Goal: Task Accomplishment & Management: Complete application form

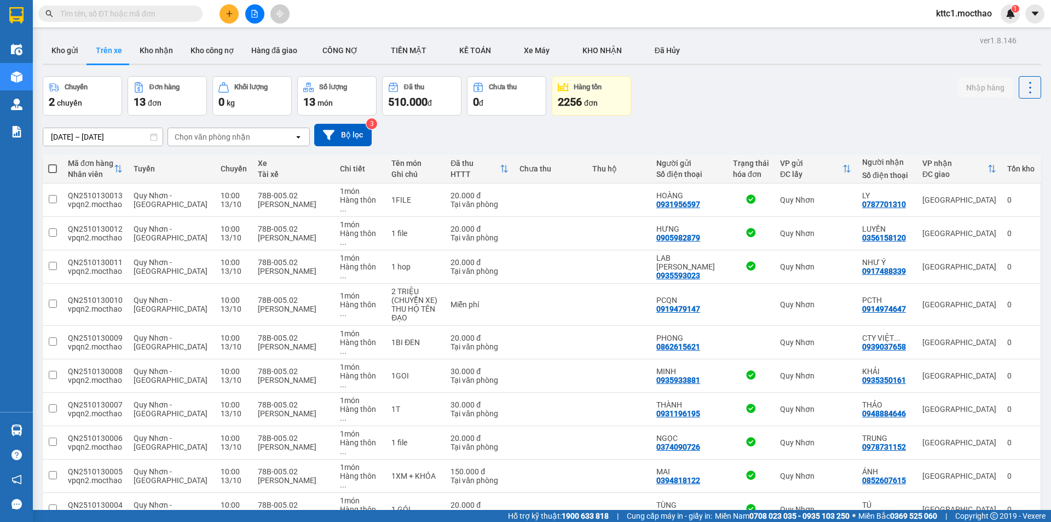
click at [119, 9] on input "text" at bounding box center [124, 14] width 129 height 12
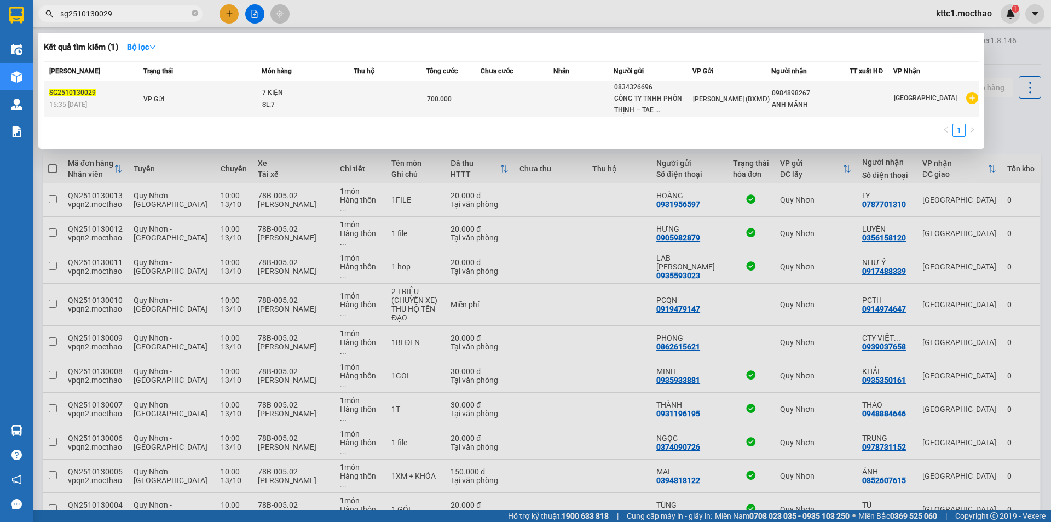
type input "sg2510130029"
click at [562, 93] on td at bounding box center [583, 99] width 61 height 36
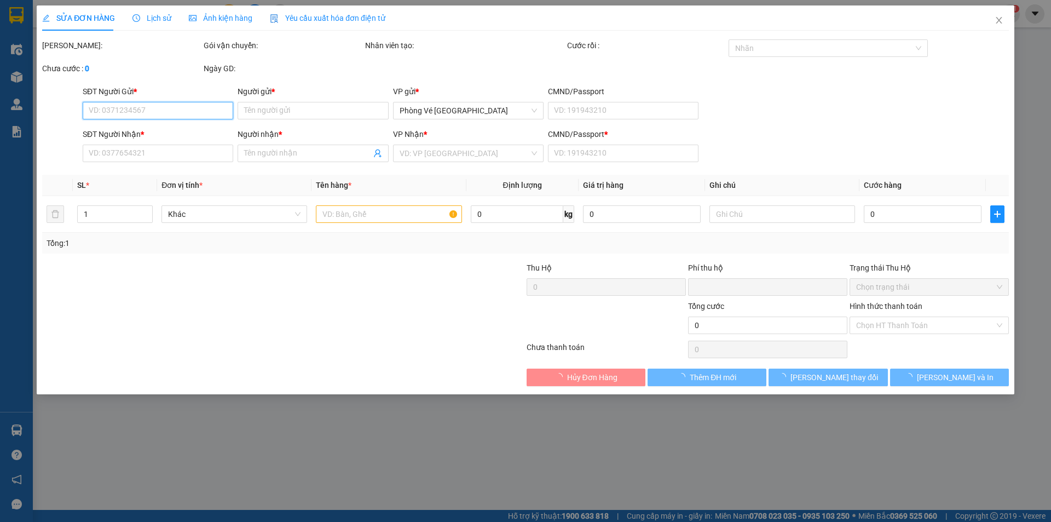
type input "0834326696"
type input "CÔNG TY TNHH PHỒN THỊNH – TAE GWANG"
type input "0984898267"
type input "ANH MÃNH"
type input "1"
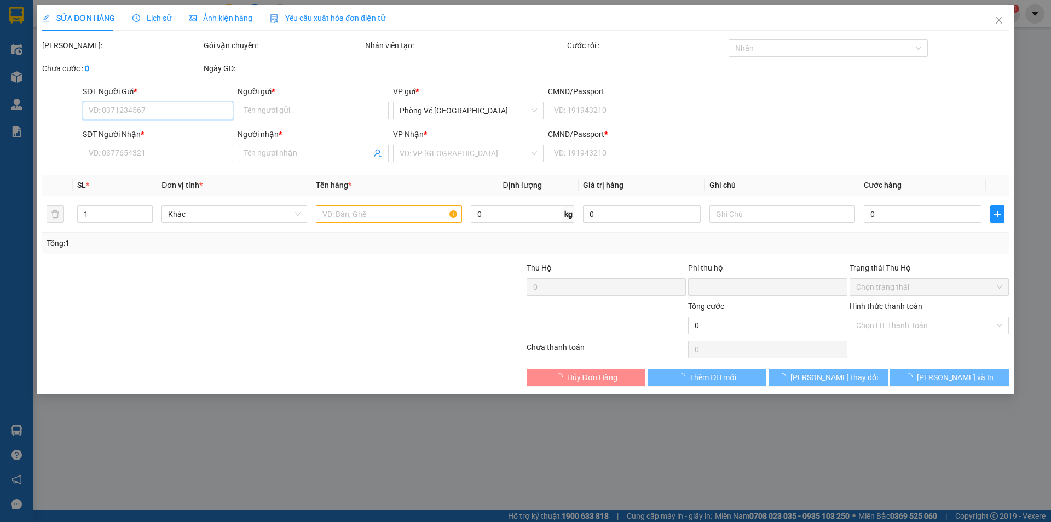
type input "0"
type input "700.000"
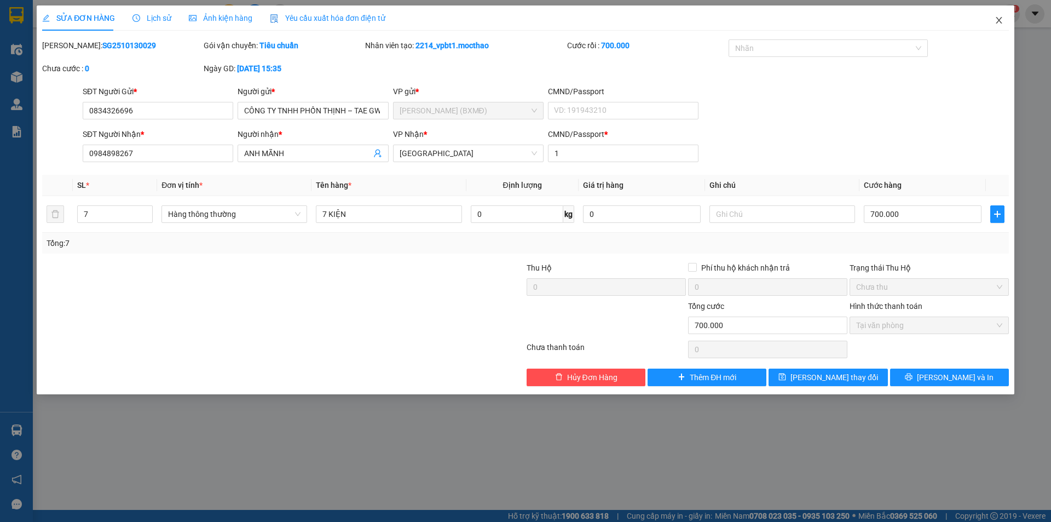
click at [997, 17] on icon "close" at bounding box center [998, 20] width 9 height 9
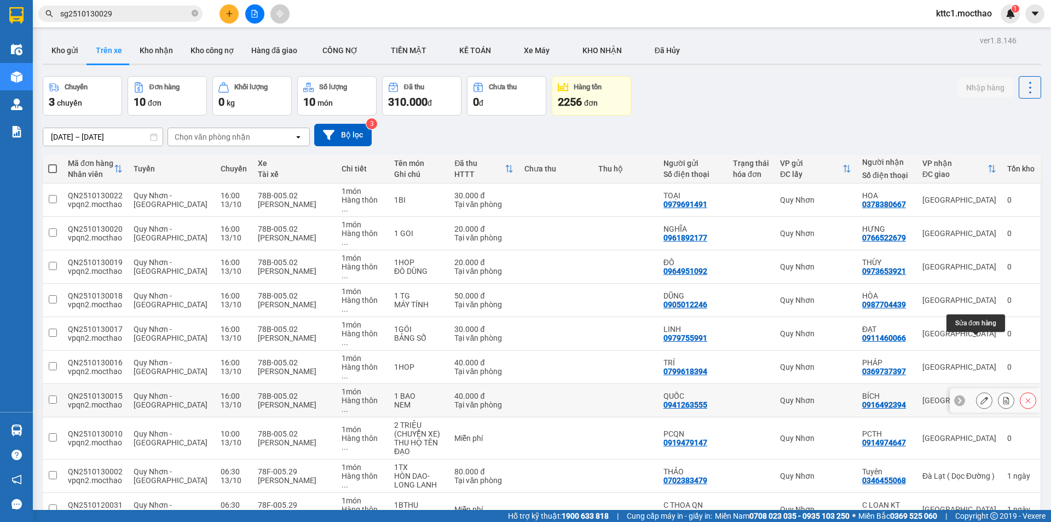
click at [980, 396] on icon at bounding box center [984, 400] width 8 height 8
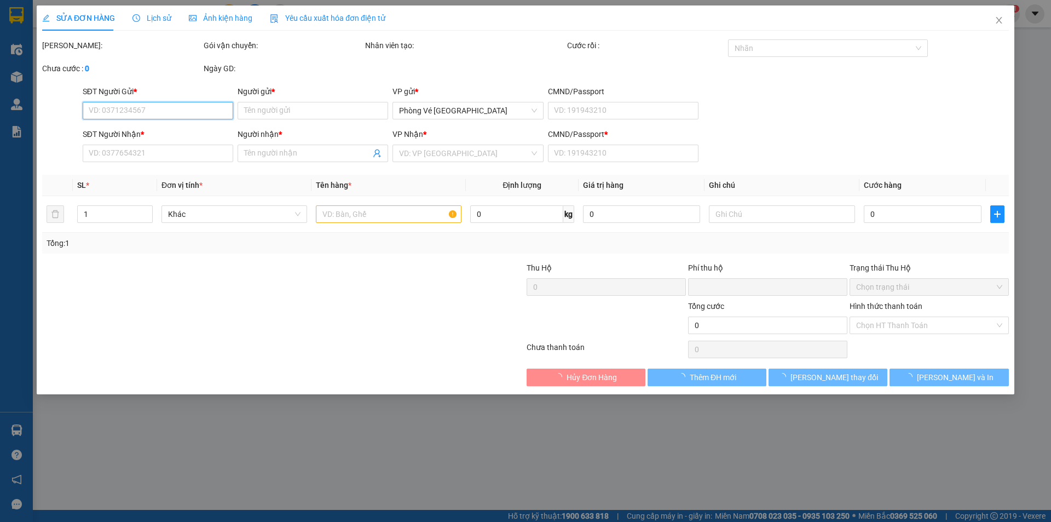
type input "0941263555"
type input "QUỐC"
type input "0916492394"
type input "BÍCH"
type input "a"
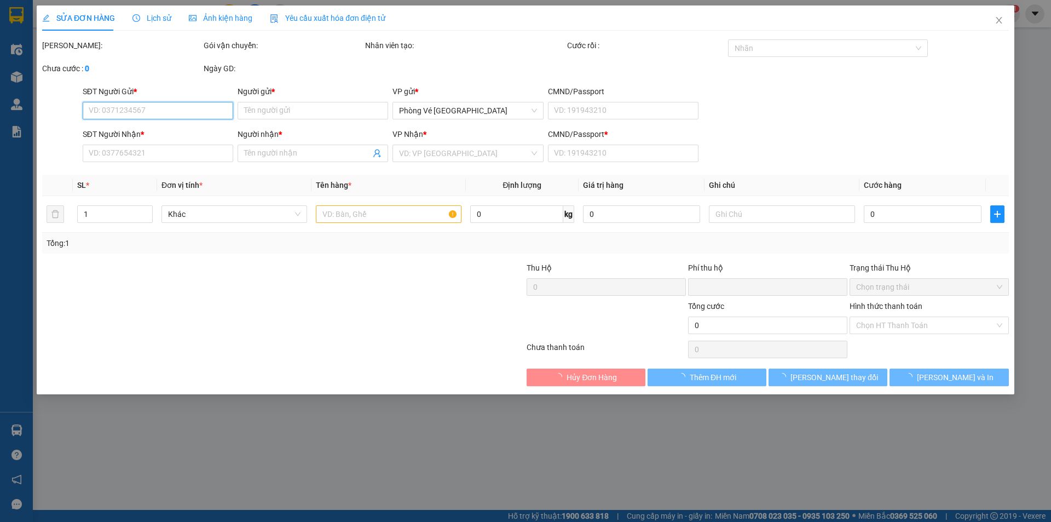
type input "0"
type input "40.000"
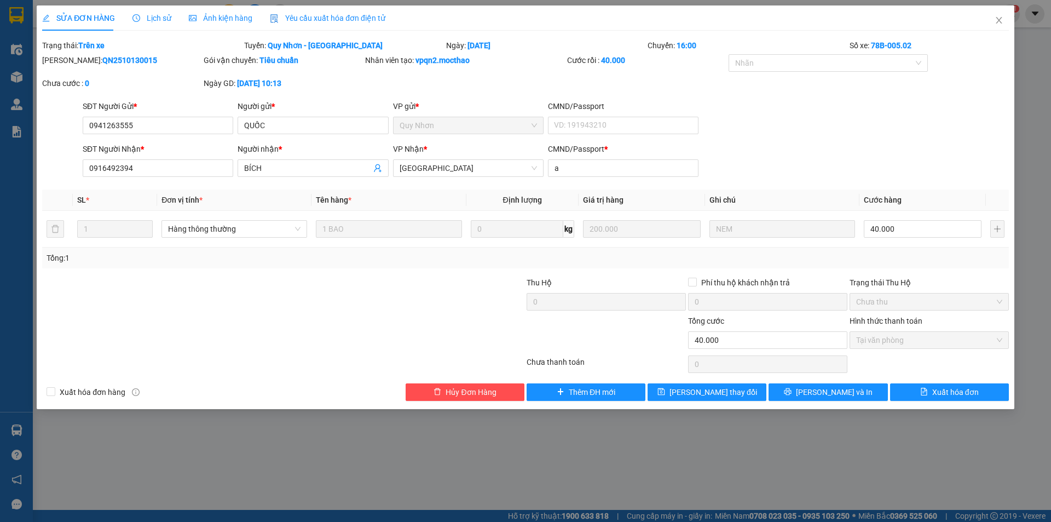
click at [320, 15] on span "Yêu cầu xuất hóa đơn điện tử" at bounding box center [327, 18] width 115 height 9
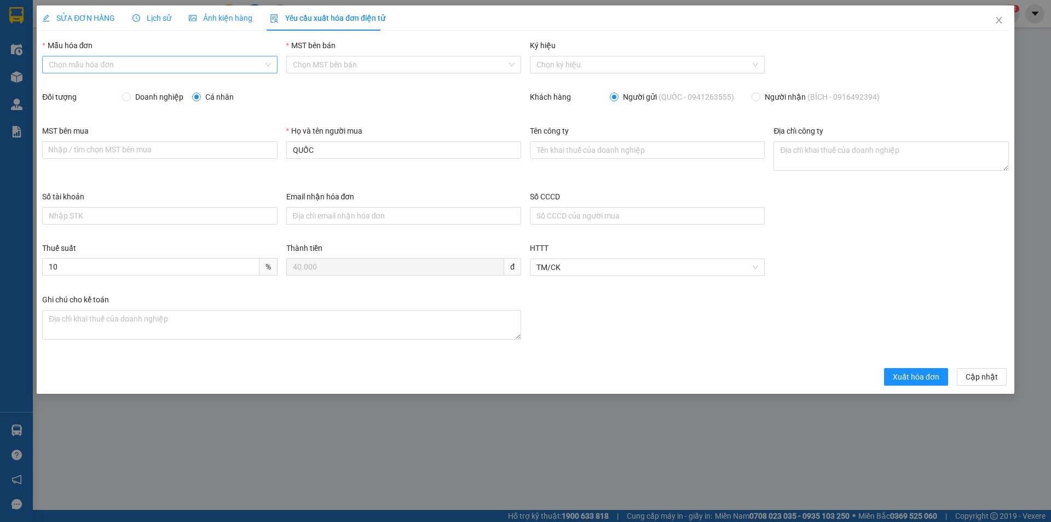
click at [125, 63] on input "Mẫu hóa đơn" at bounding box center [156, 64] width 214 height 16
click at [105, 90] on div "HĐH" at bounding box center [160, 86] width 222 height 12
type input "8"
drag, startPoint x: 348, startPoint y: 153, endPoint x: 247, endPoint y: 157, distance: 100.2
click at [247, 157] on div "MST bên mua Nhập / tìm chọn MST bên mua Họ và tên người mua QUỐC Tên công ty Đị…" at bounding box center [525, 158] width 975 height 66
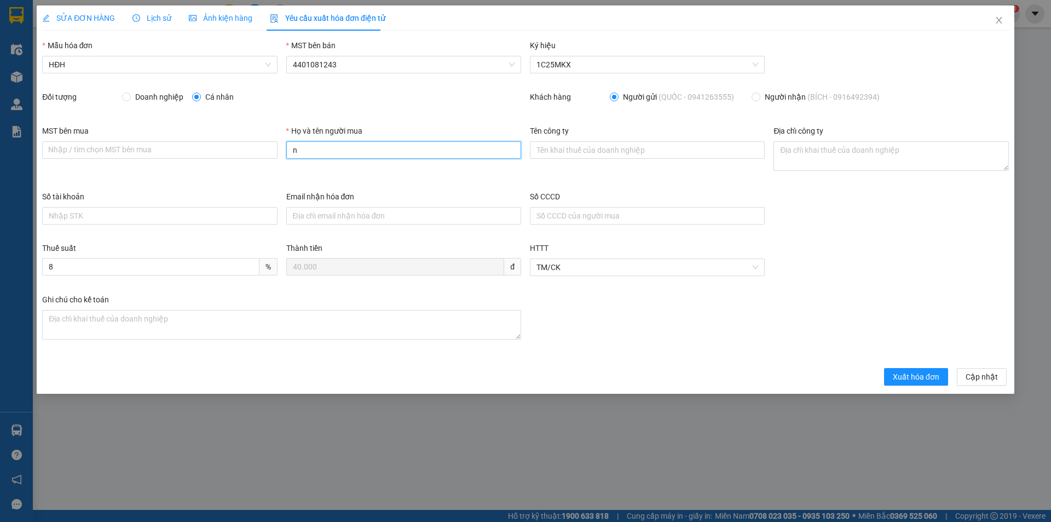
type input "Người mua không lấy hóa đơn"
click at [934, 381] on span "Xuất hóa đơn" at bounding box center [916, 377] width 47 height 12
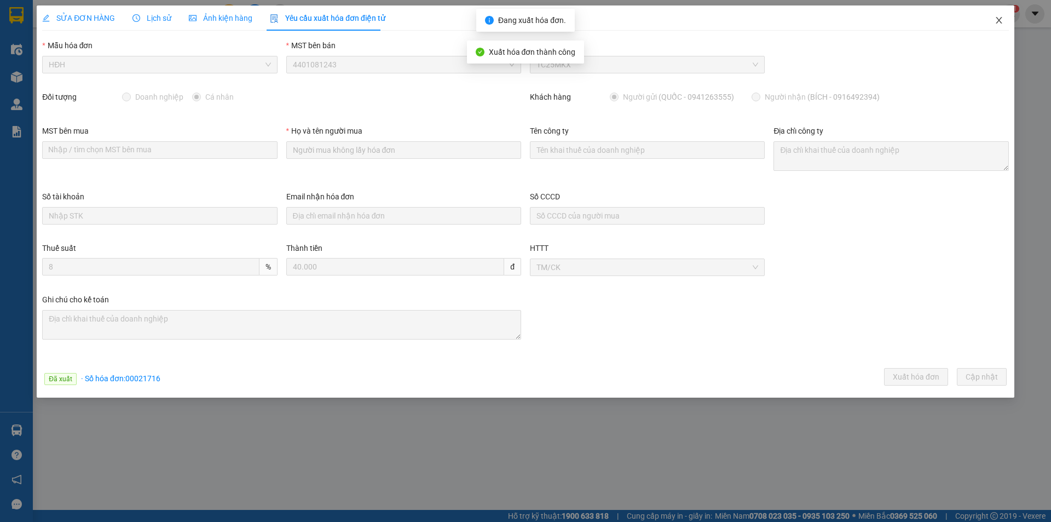
click at [997, 21] on icon "close" at bounding box center [998, 20] width 9 height 9
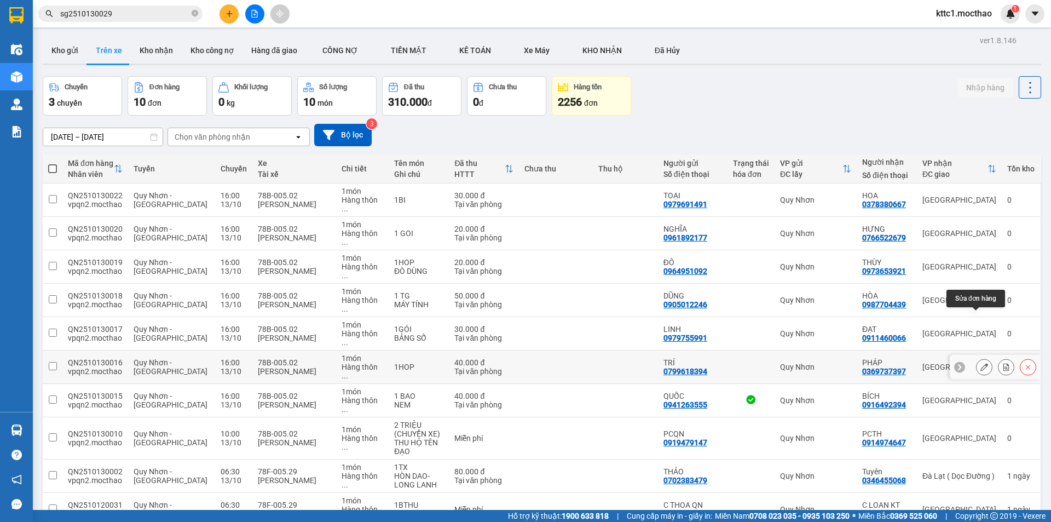
click at [980, 363] on icon at bounding box center [984, 367] width 8 height 8
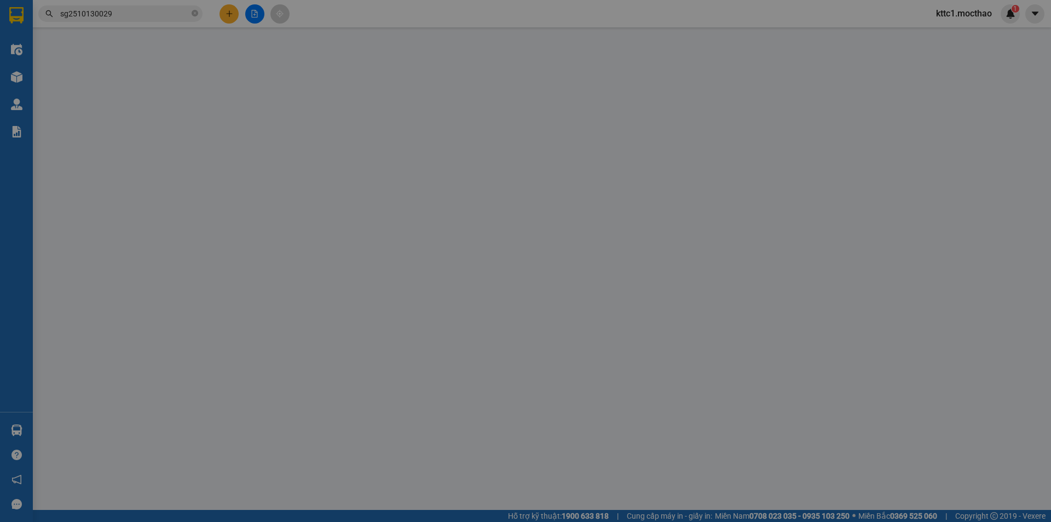
type input "0799618394"
type input "TRÍ"
type input "0369737397"
type input "PHÁP"
type input "T"
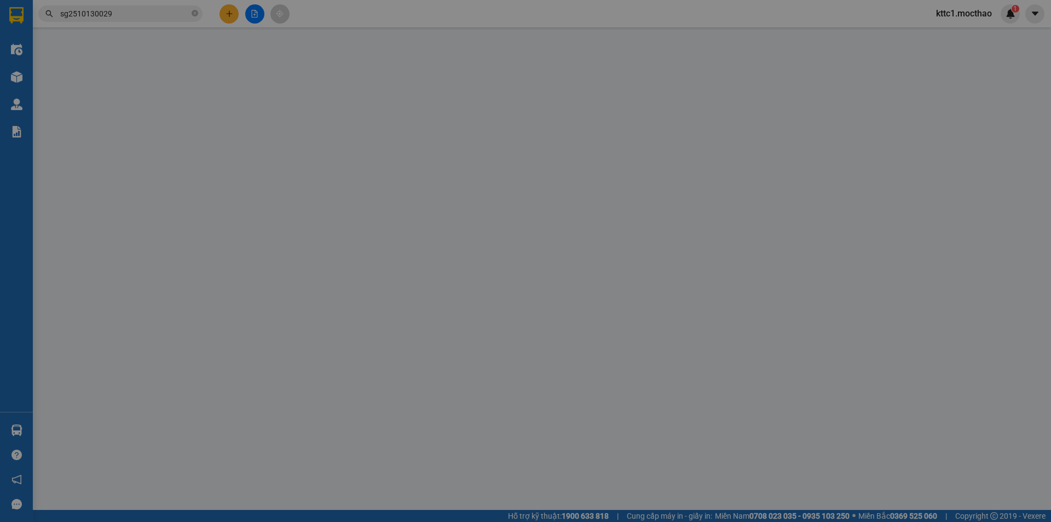
type input "0"
type input "40.000"
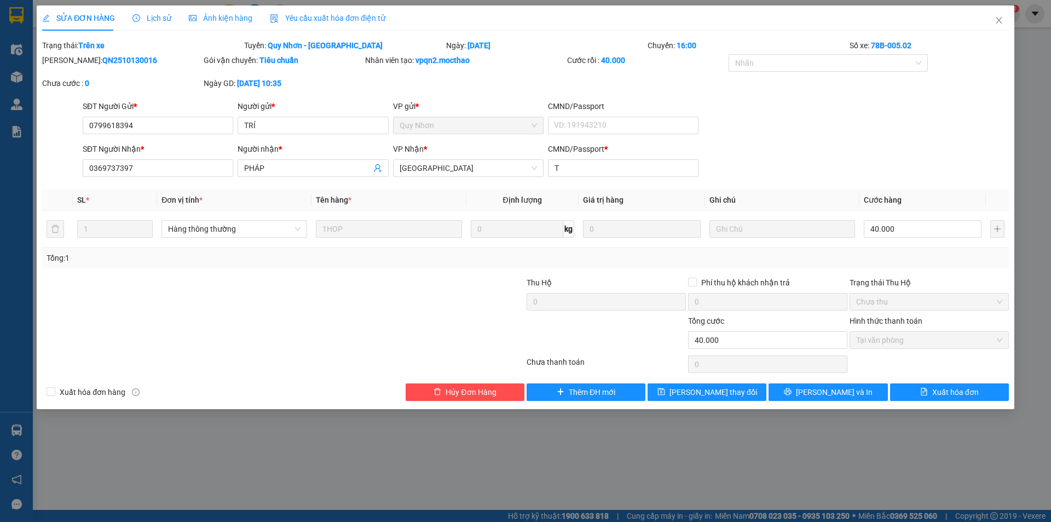
click at [299, 20] on span "Yêu cầu xuất hóa đơn điện tử" at bounding box center [327, 18] width 115 height 9
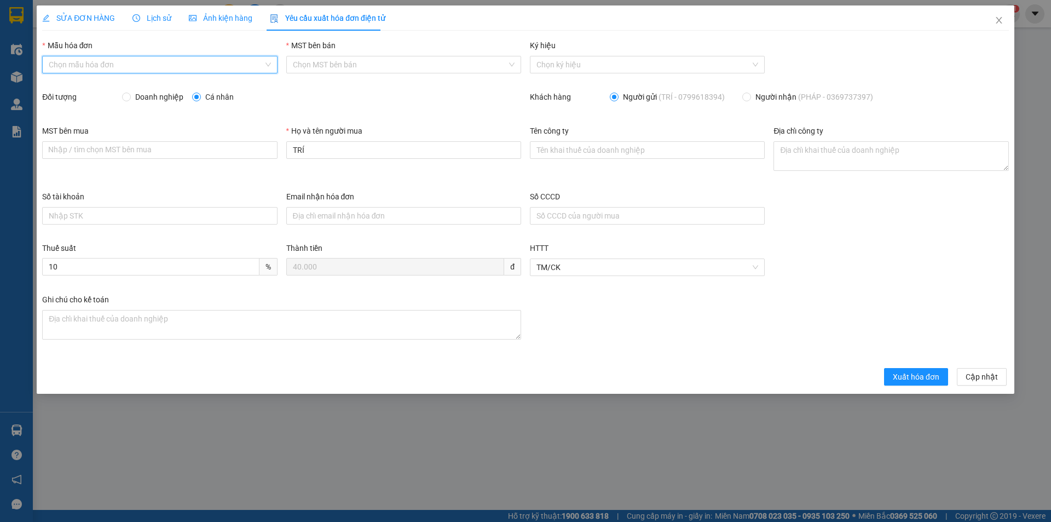
click at [80, 66] on input "Mẫu hóa đơn" at bounding box center [156, 64] width 214 height 16
click at [71, 81] on div "HĐH" at bounding box center [160, 86] width 222 height 12
type input "8"
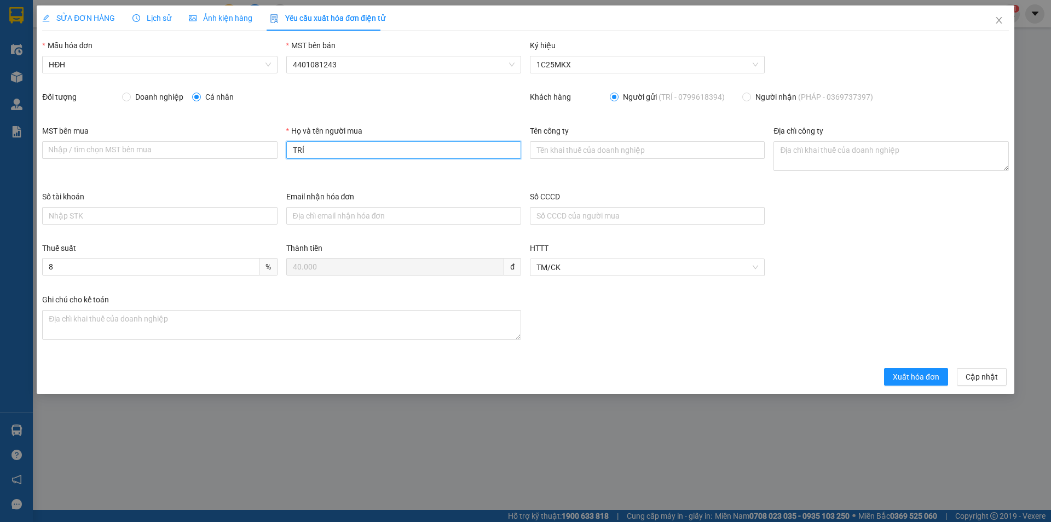
drag, startPoint x: 305, startPoint y: 154, endPoint x: 282, endPoint y: 155, distance: 23.0
click at [282, 155] on div "Họ và tên người mua TRÍ" at bounding box center [404, 158] width 244 height 66
type input "Người mua không lấy hóa đơn"
click at [921, 380] on span "Xuất hóa đơn" at bounding box center [916, 377] width 47 height 12
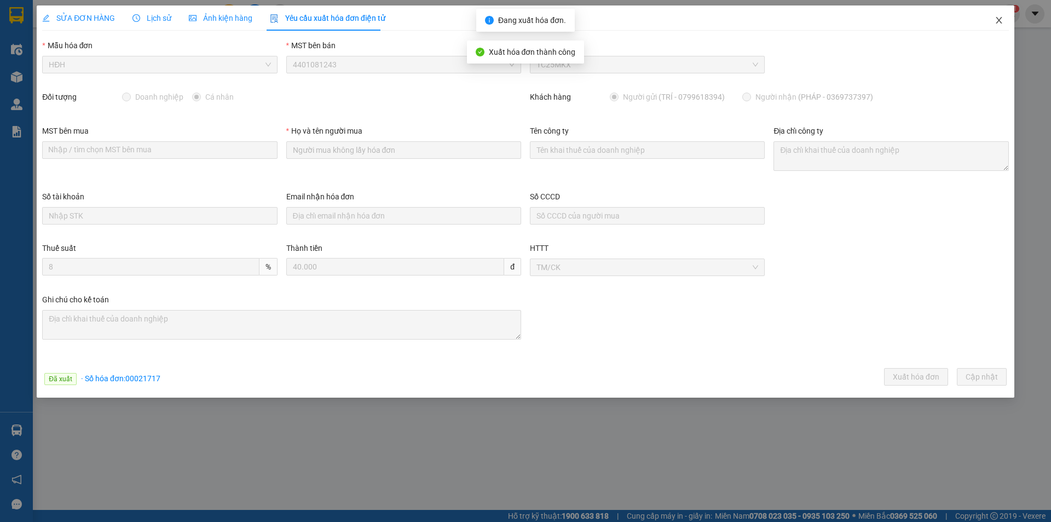
click at [997, 22] on icon "close" at bounding box center [999, 20] width 6 height 7
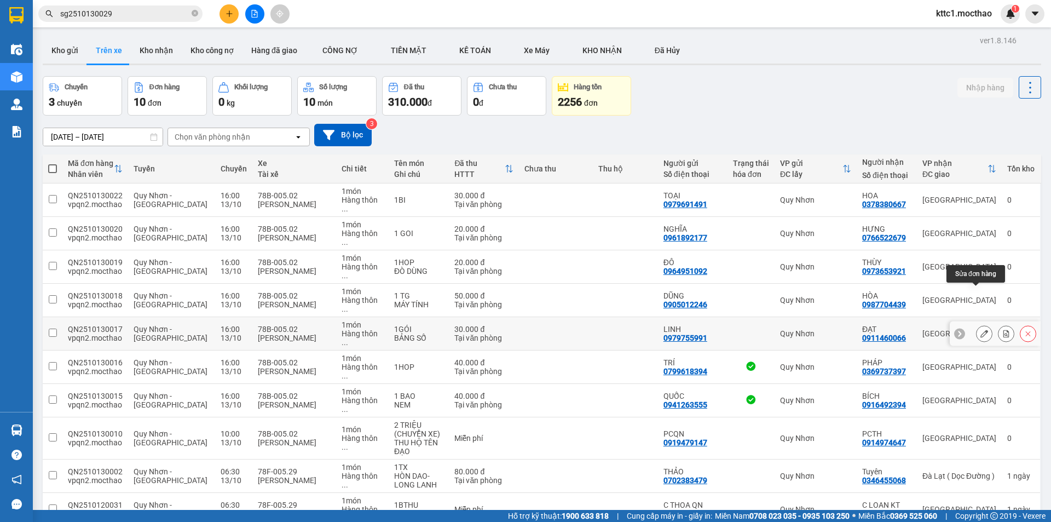
click at [976, 324] on button at bounding box center [983, 333] width 15 height 19
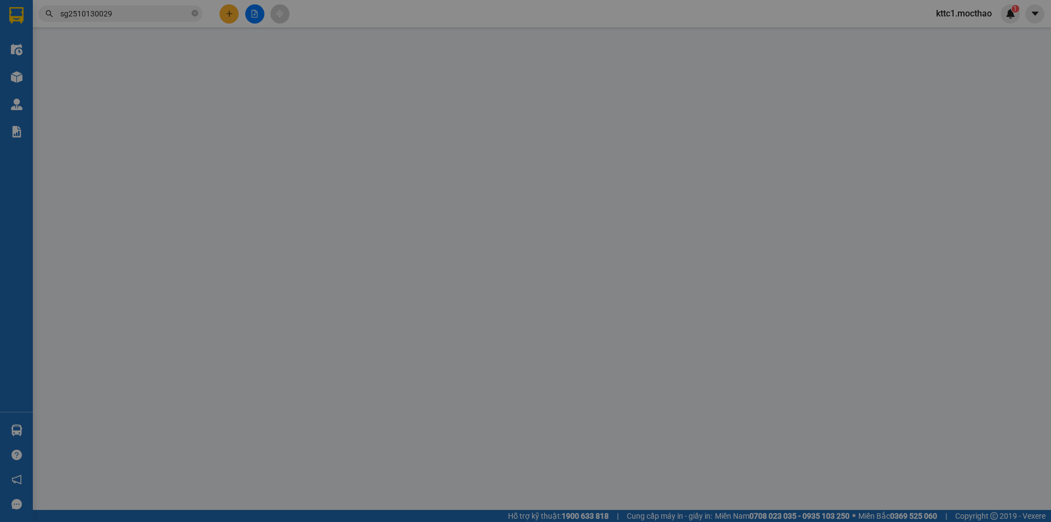
type input "0979755991"
type input "LINH"
type input "0911460066"
type input "ĐẠT"
type input "B"
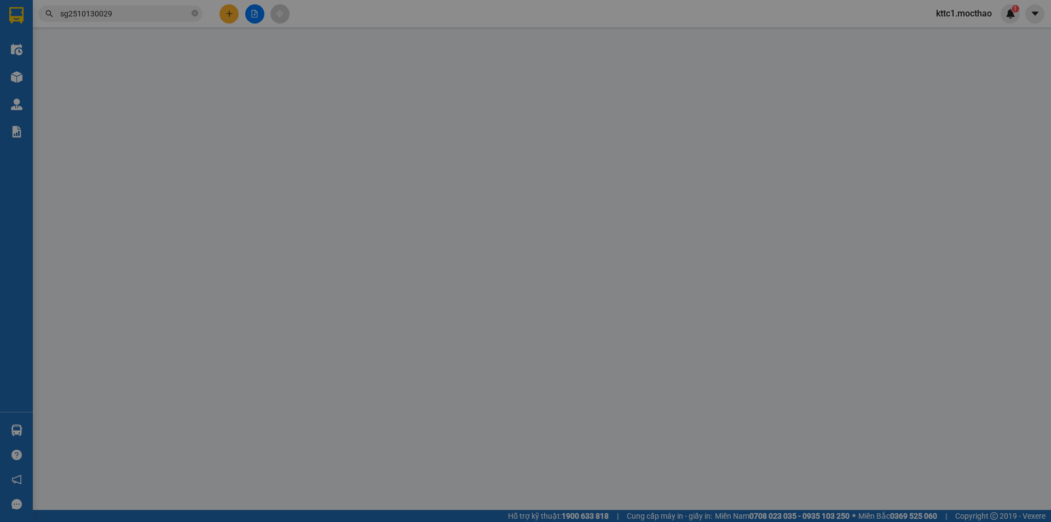
type input "0"
type input "30.000"
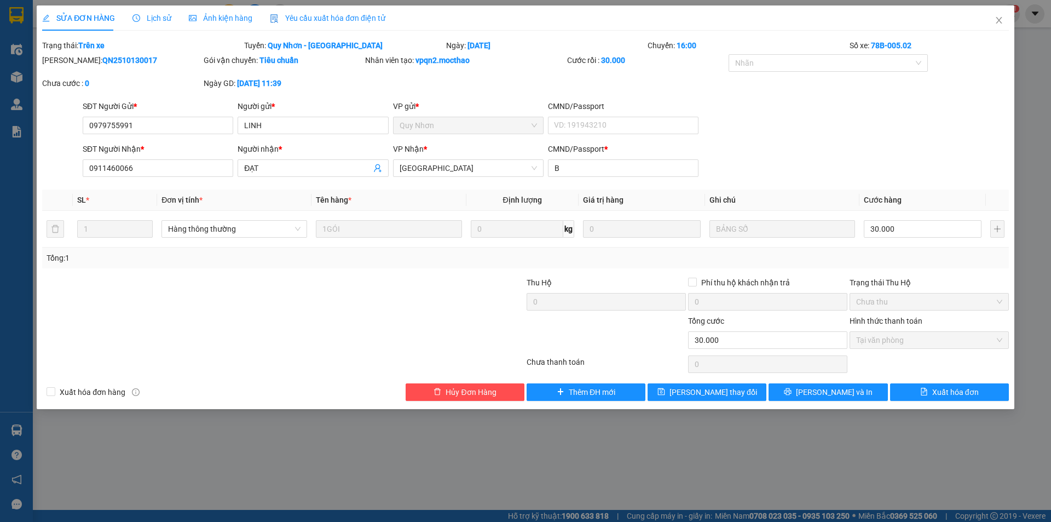
click at [349, 17] on span "Yêu cầu xuất hóa đơn điện tử" at bounding box center [327, 18] width 115 height 9
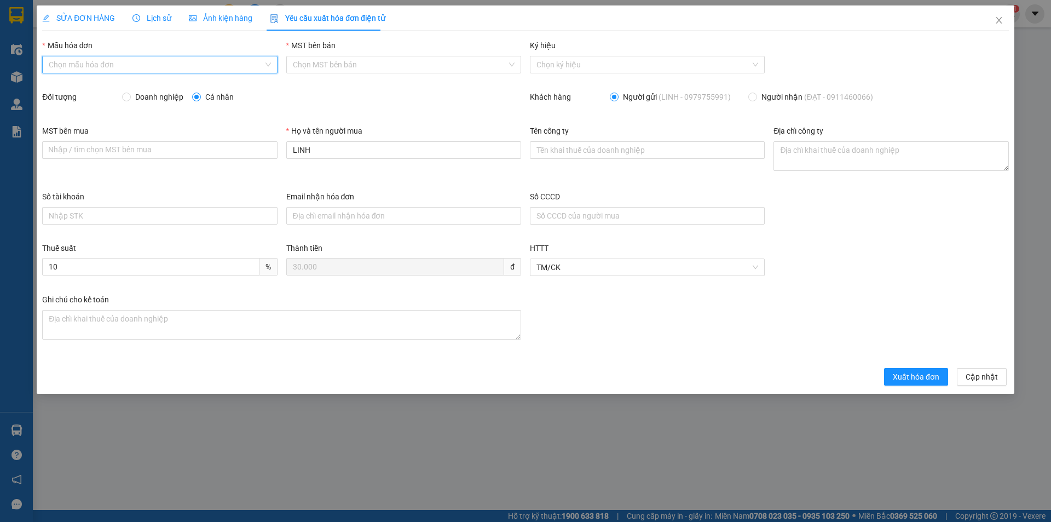
click at [106, 63] on input "Mẫu hóa đơn" at bounding box center [156, 64] width 214 height 16
click at [92, 78] on div "HĐH" at bounding box center [159, 87] width 235 height 18
type input "8"
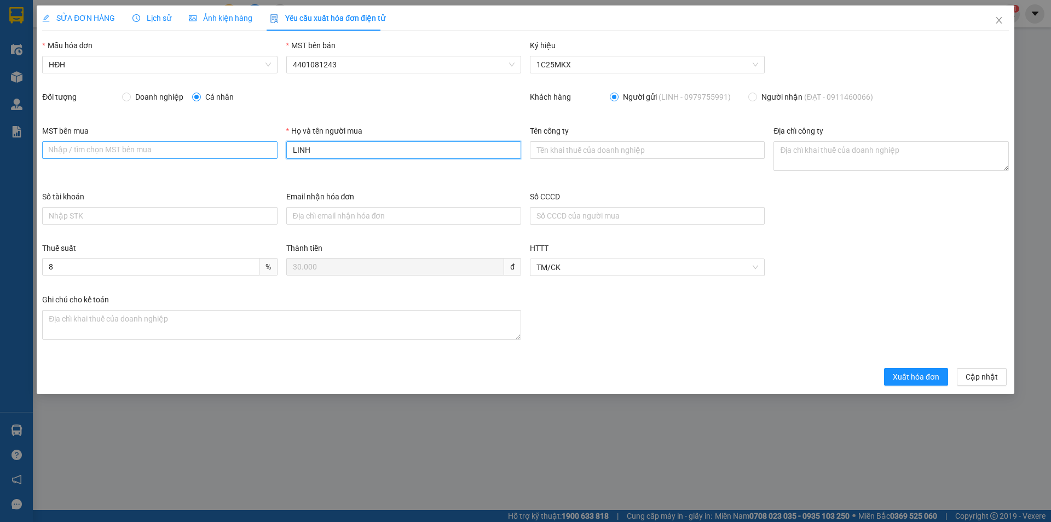
drag, startPoint x: 316, startPoint y: 156, endPoint x: 274, endPoint y: 153, distance: 41.7
click at [274, 153] on div "MST bên mua Nhập / tìm chọn MST bên mua Họ và tên người mua LINH Tên công ty Đị…" at bounding box center [525, 158] width 975 height 66
type input "Người mua không lấy hóa đơn"
click at [887, 371] on button "Xuất hóa đơn" at bounding box center [916, 377] width 64 height 18
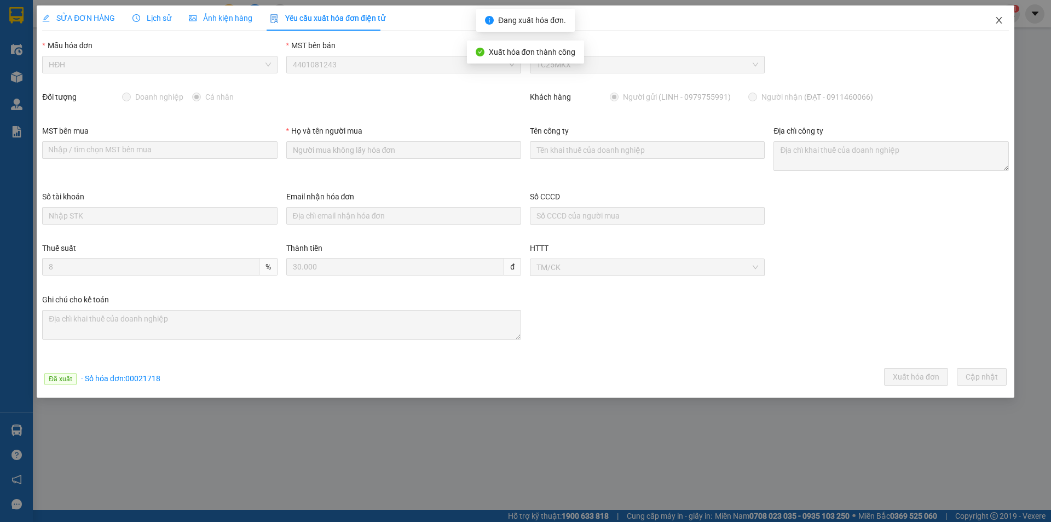
click at [999, 19] on icon "close" at bounding box center [998, 20] width 9 height 9
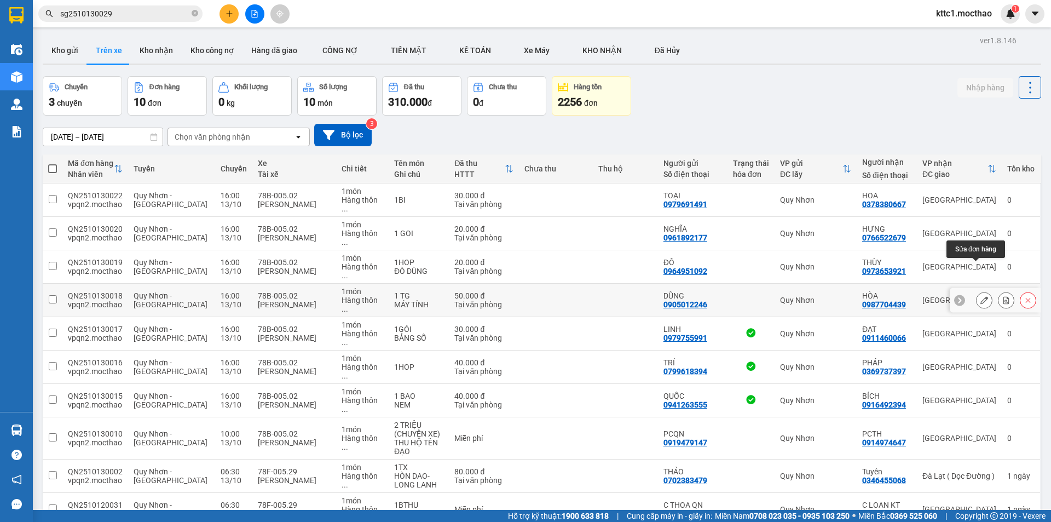
click at [980, 296] on icon at bounding box center [984, 300] width 8 height 8
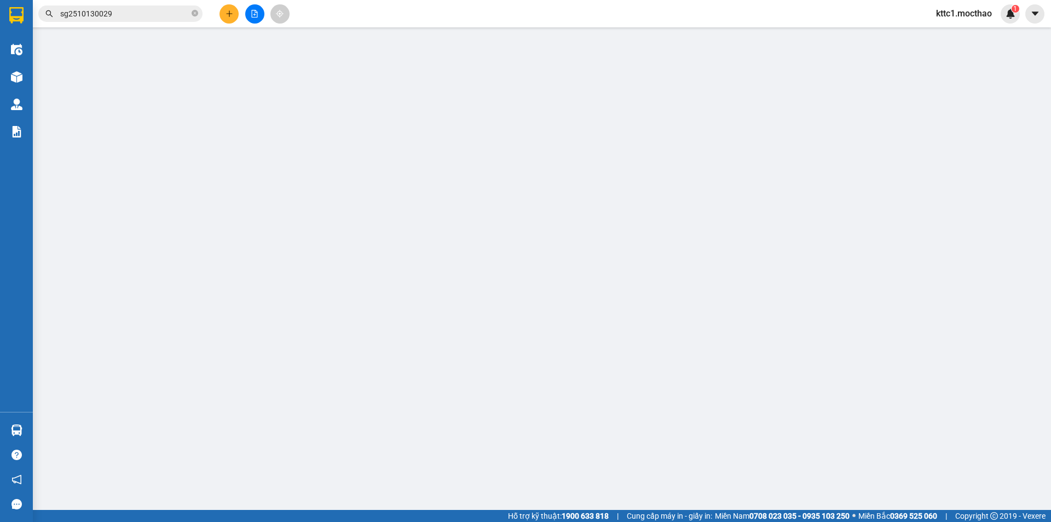
type input "0905012246"
type input "DŨNG"
type input "0987704439"
type input "HÒA"
type input "A"
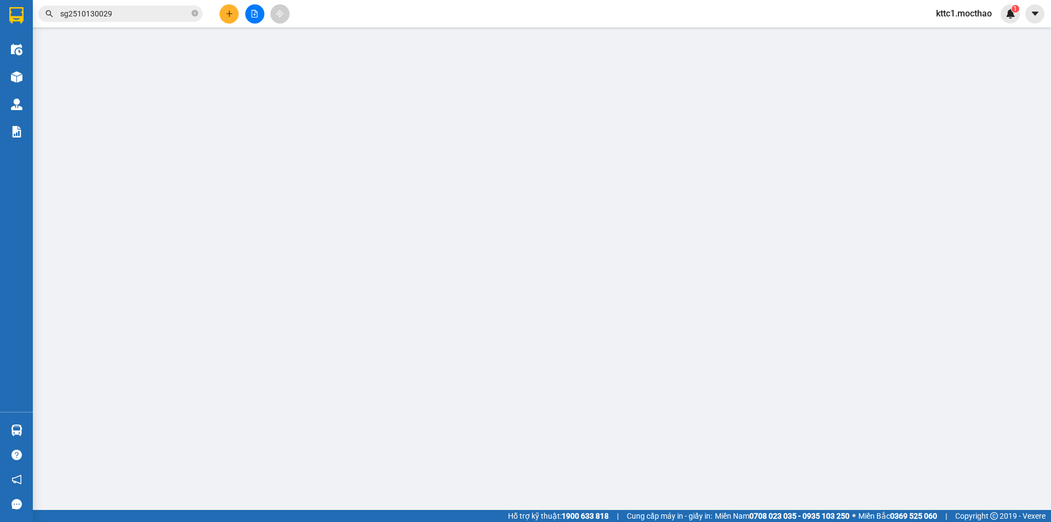
type input "0"
type input "50.000"
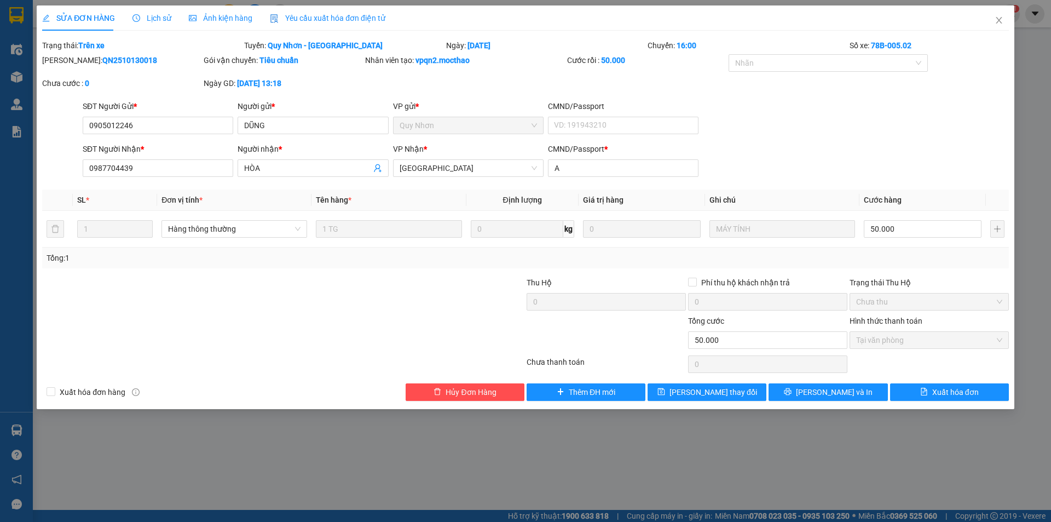
click at [333, 14] on span "Yêu cầu xuất hóa đơn điện tử" at bounding box center [327, 18] width 115 height 9
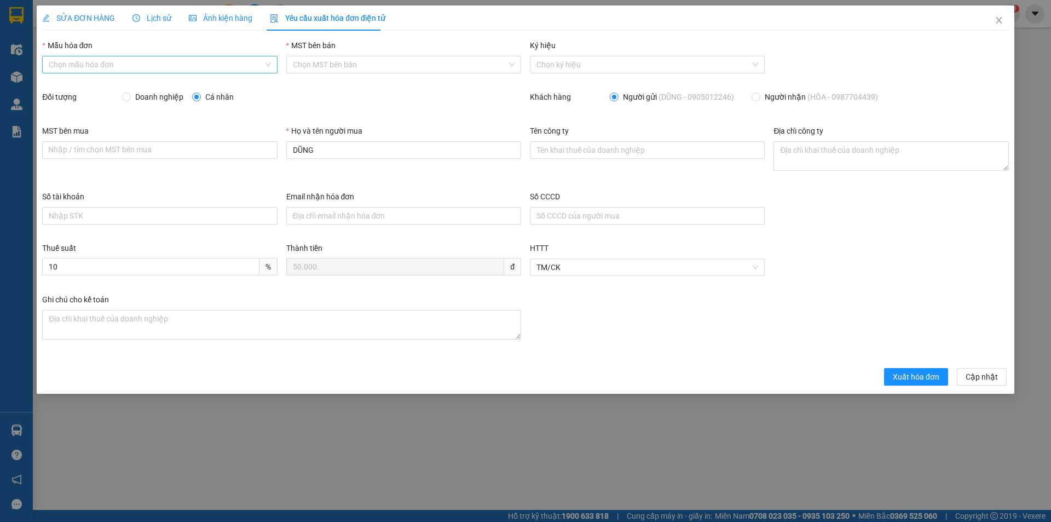
click at [66, 64] on input "Mẫu hóa đơn" at bounding box center [156, 64] width 214 height 16
click at [65, 82] on div "HĐH" at bounding box center [160, 86] width 222 height 12
type input "8"
drag, startPoint x: 333, startPoint y: 158, endPoint x: 285, endPoint y: 156, distance: 48.2
click at [285, 156] on div "Họ và tên người mua DŨNG" at bounding box center [404, 158] width 244 height 66
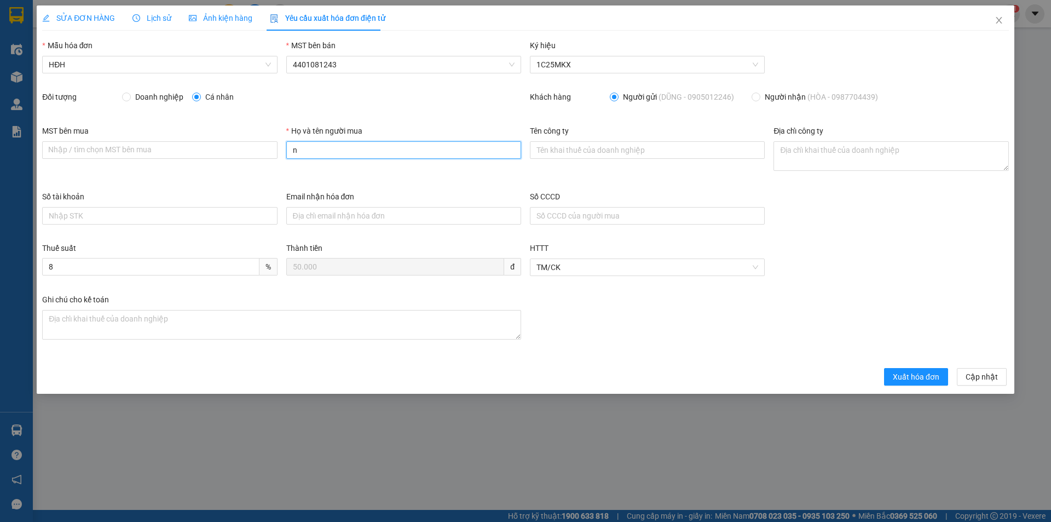
type input "Người mua không lấy hóa đơn"
click at [895, 374] on span "Xuất hóa đơn" at bounding box center [916, 377] width 47 height 12
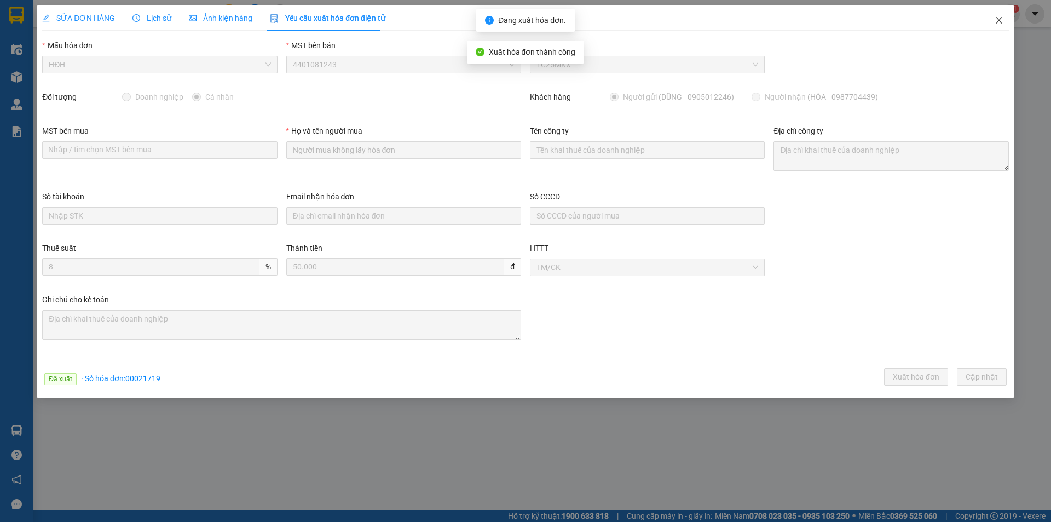
click at [998, 19] on icon "close" at bounding box center [998, 20] width 9 height 9
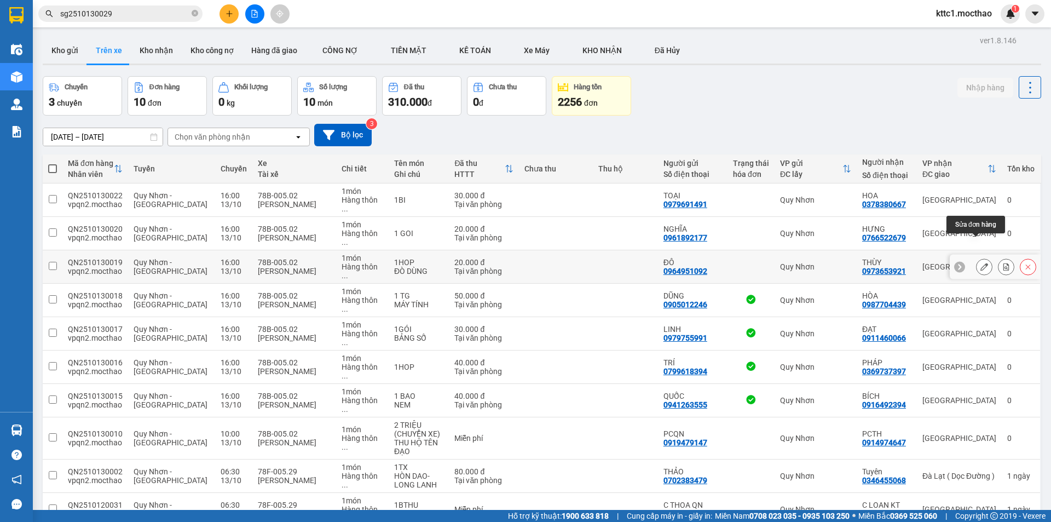
click at [976, 257] on button at bounding box center [983, 266] width 15 height 19
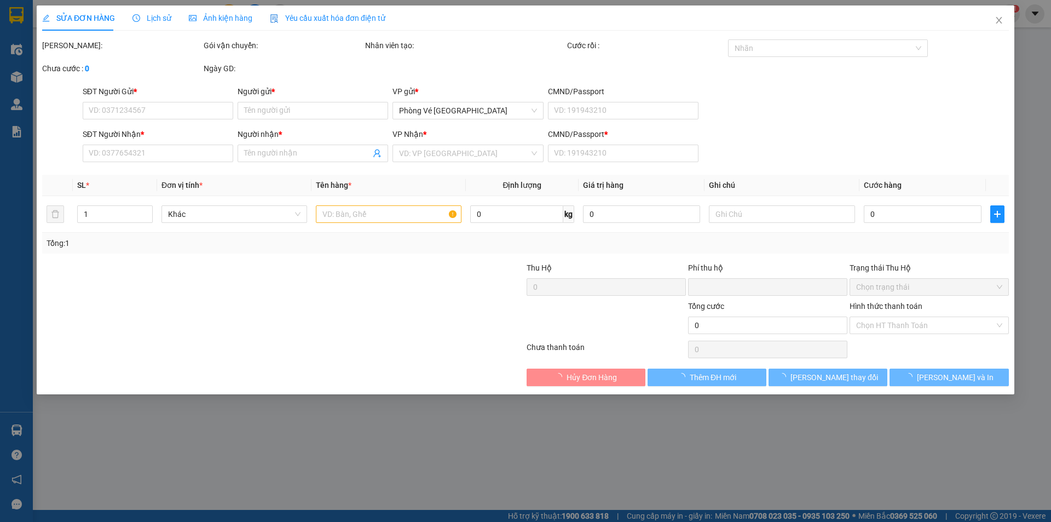
type input "0964951092"
type input "ĐÔ"
type input "0973653921"
type input "THÙY"
type input "X"
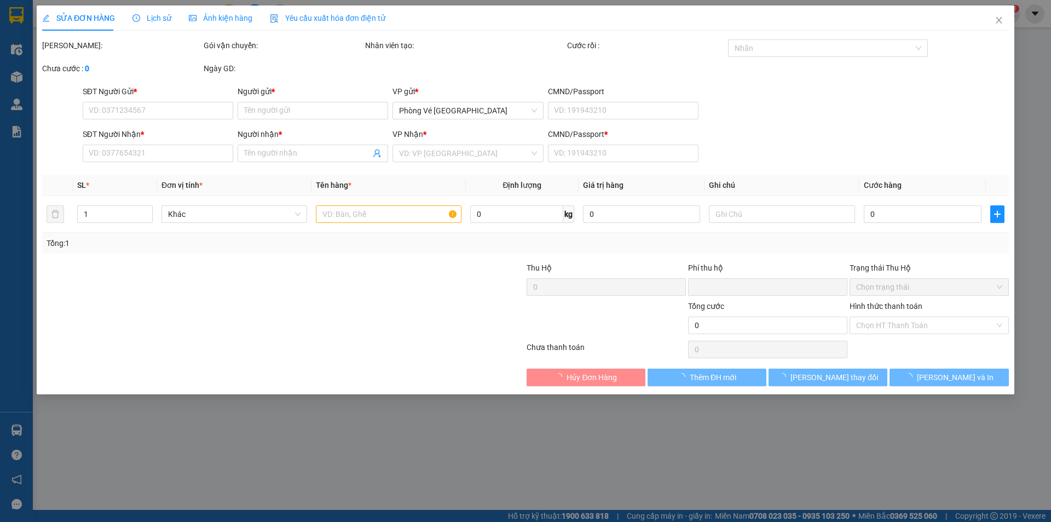
type input "0"
type input "20.000"
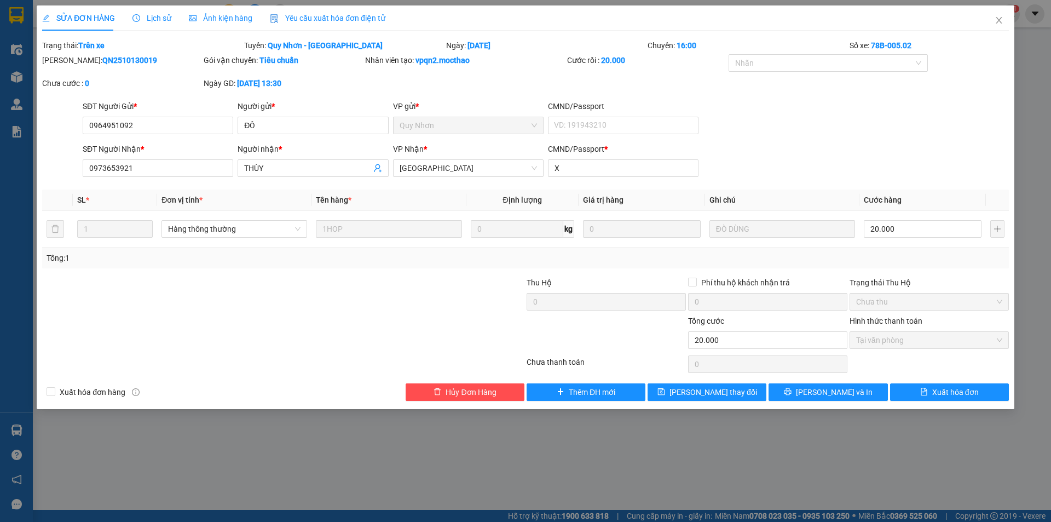
click at [302, 16] on span "Yêu cầu xuất hóa đơn điện tử" at bounding box center [327, 18] width 115 height 9
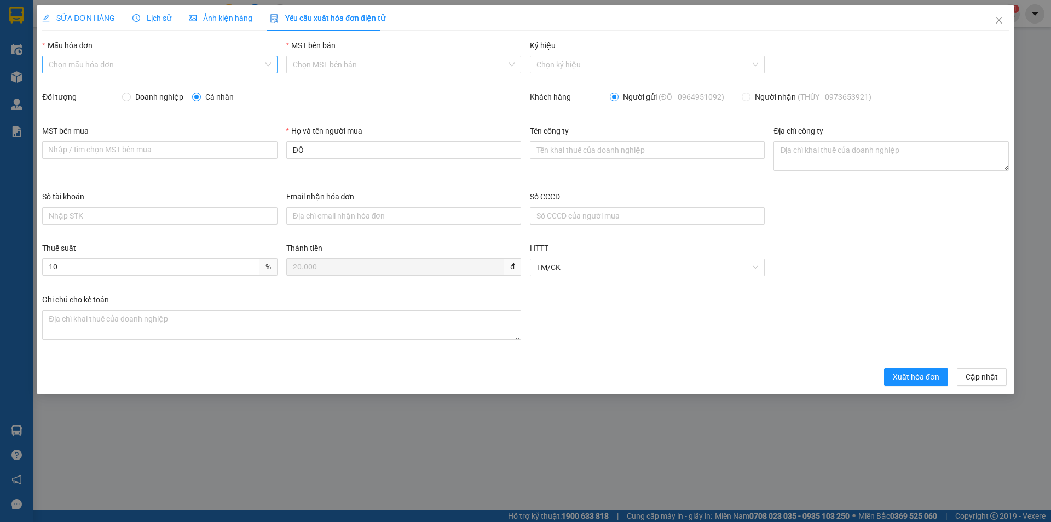
click at [155, 60] on input "Mẫu hóa đơn" at bounding box center [156, 64] width 214 height 16
click at [86, 86] on div "HĐH" at bounding box center [160, 86] width 222 height 12
type input "8"
drag, startPoint x: 267, startPoint y: 161, endPoint x: 250, endPoint y: 161, distance: 17.0
click at [252, 163] on div "MST bên mua Nhập / tìm chọn MST bên mua Họ và tên người mua ĐÔ Tên công ty Địa …" at bounding box center [525, 158] width 975 height 66
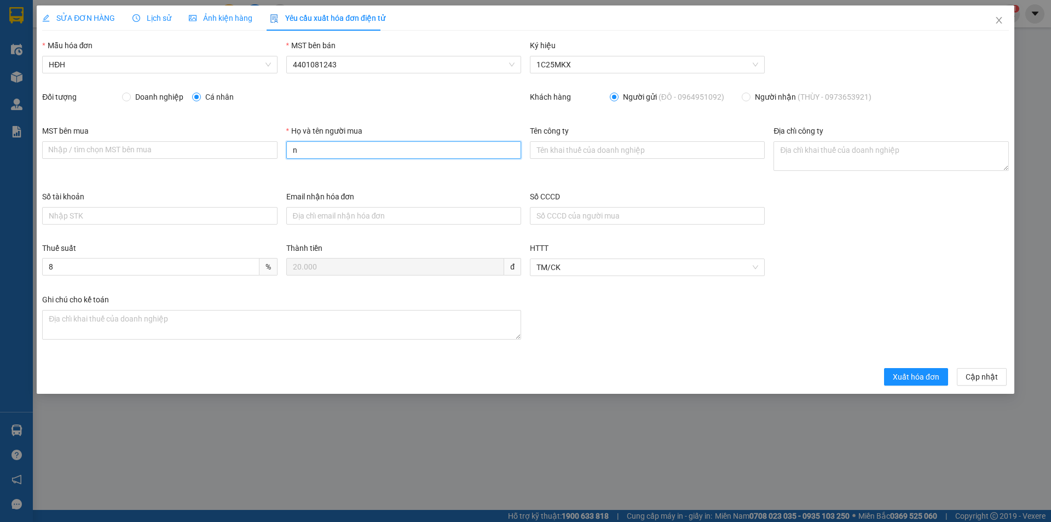
type input "Người mua không lấy hóa đơn"
click at [903, 379] on span "Xuất hóa đơn" at bounding box center [916, 377] width 47 height 12
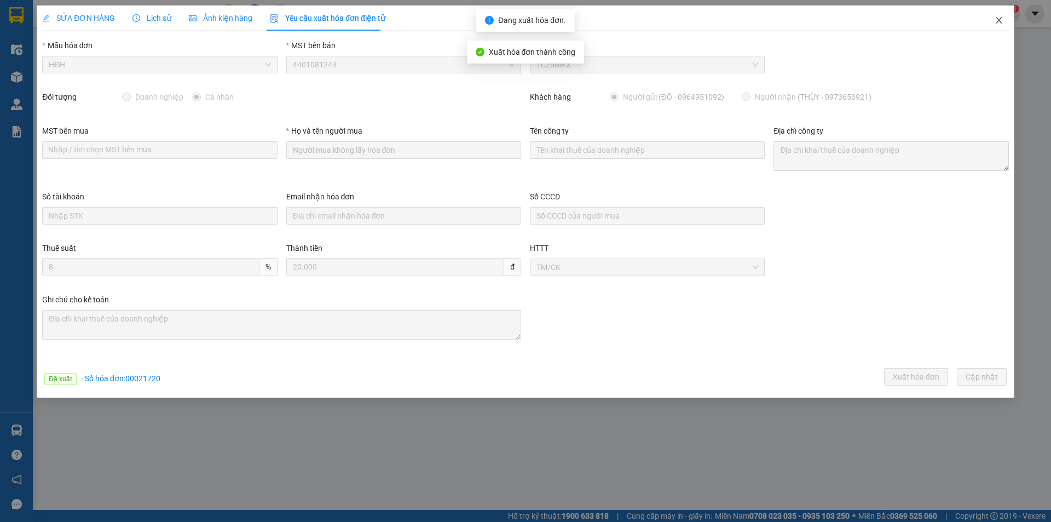
click at [1000, 18] on icon "close" at bounding box center [998, 20] width 9 height 9
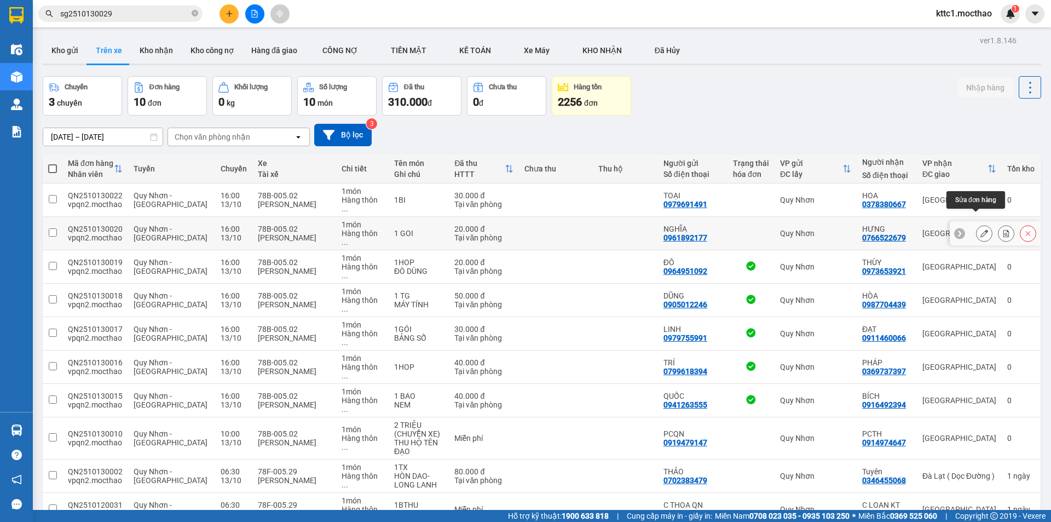
click at [976, 224] on button at bounding box center [983, 233] width 15 height 19
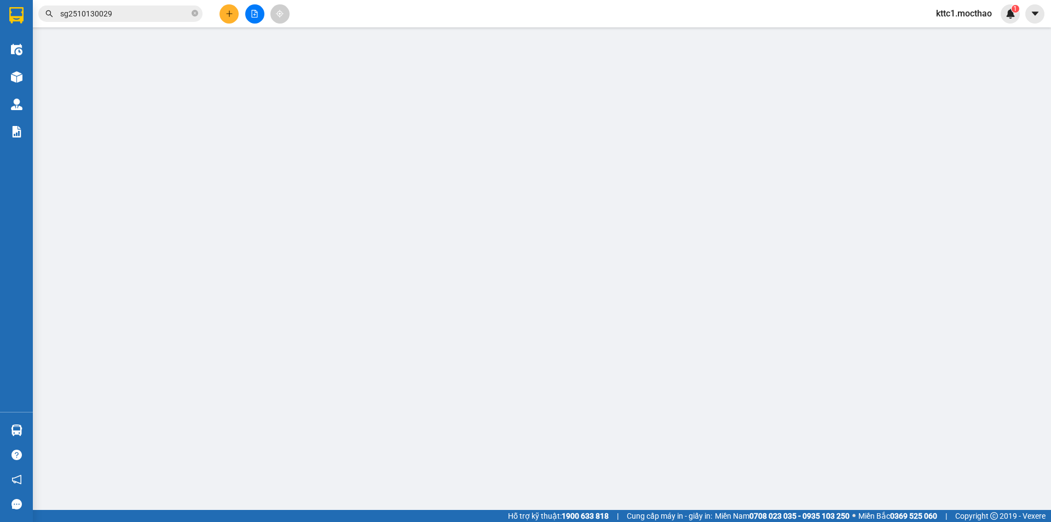
type input "0961892177"
type input "NGHĨA"
type input "0766522679"
type input "HƯNG"
type input "a"
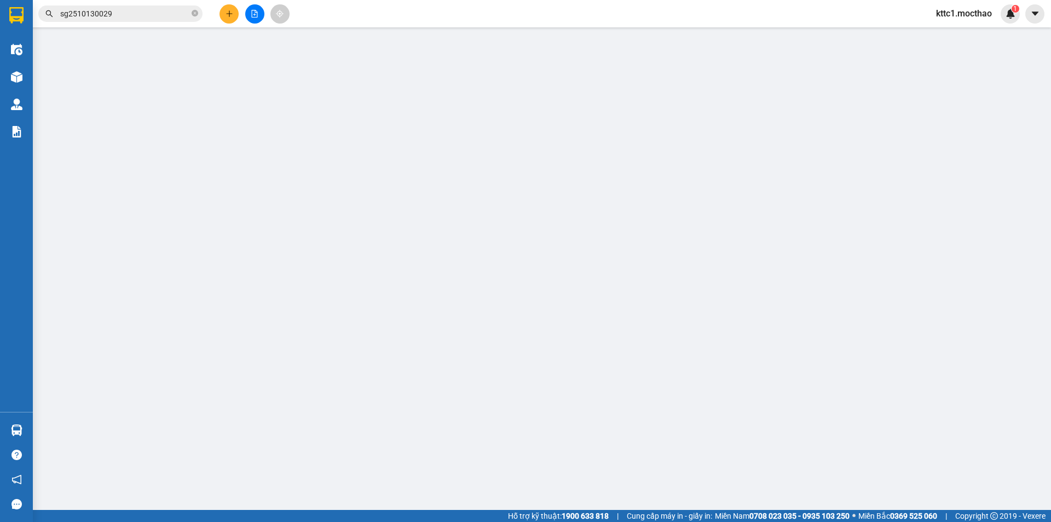
type input "0"
type input "20.000"
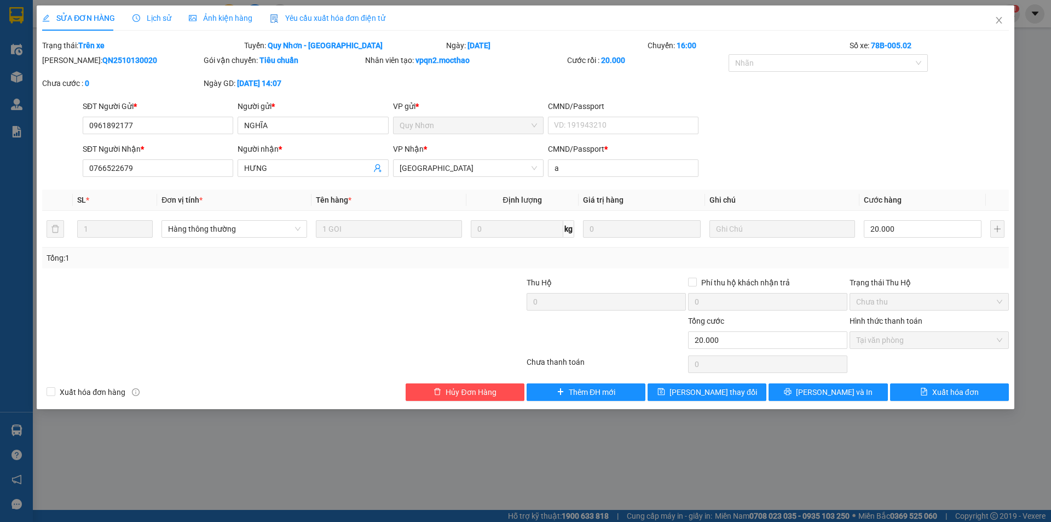
click at [319, 27] on div "Yêu cầu xuất hóa đơn điện tử" at bounding box center [327, 17] width 115 height 25
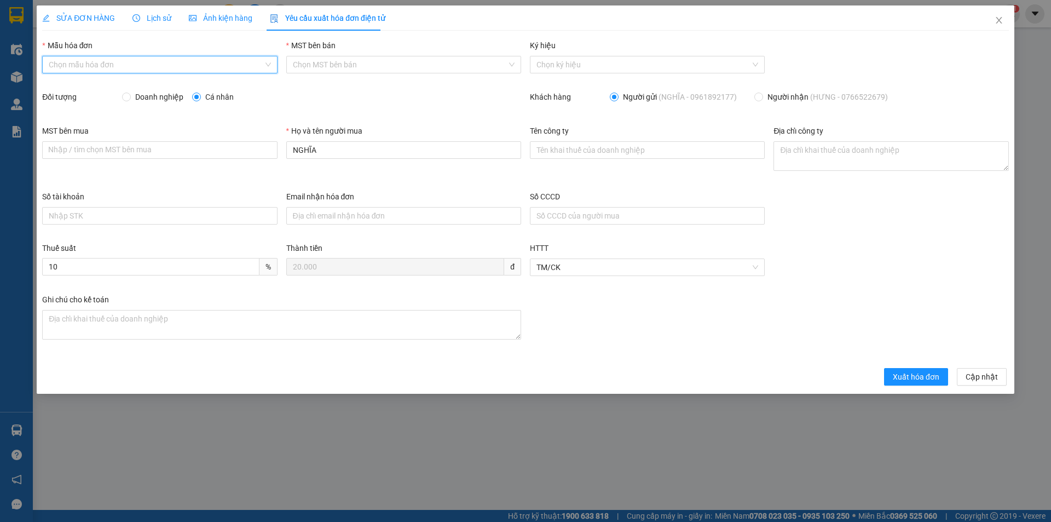
click at [169, 63] on input "Mẫu hóa đơn" at bounding box center [156, 64] width 214 height 16
click at [102, 89] on div "HĐH" at bounding box center [160, 86] width 222 height 12
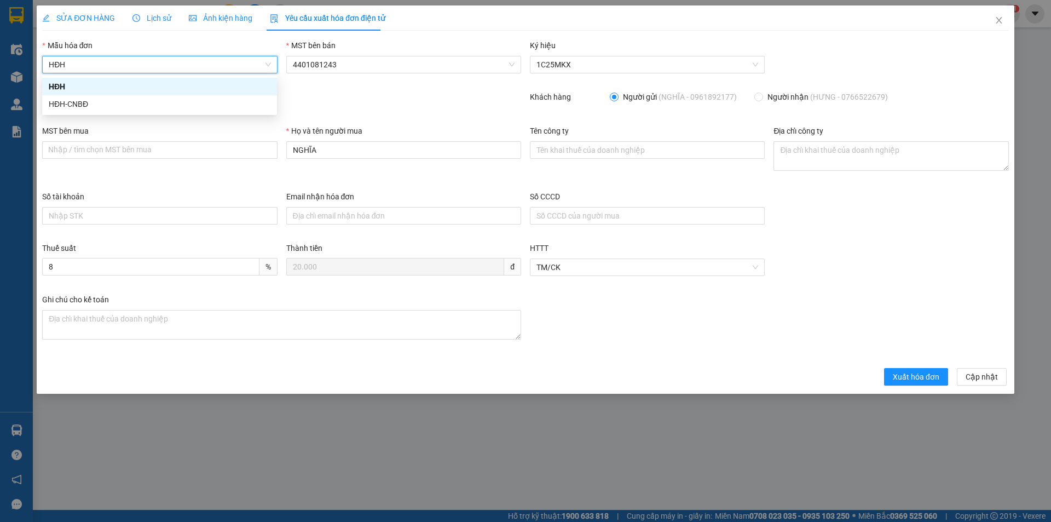
type input "8"
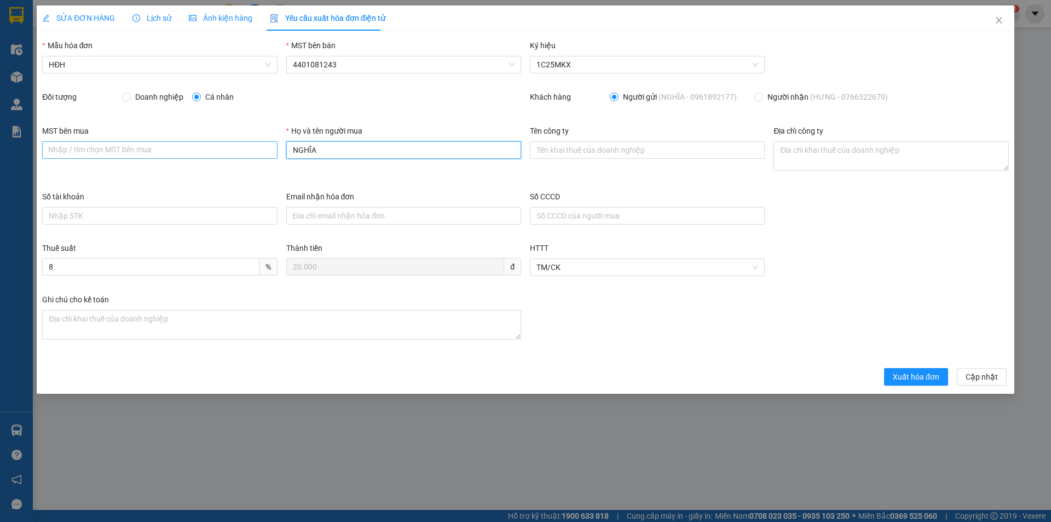
drag, startPoint x: 360, startPoint y: 150, endPoint x: 258, endPoint y: 149, distance: 101.3
click at [259, 149] on div "MST bên mua Nhập / tìm chọn MST bên mua Họ và tên người mua NGHĨA Tên công ty Đ…" at bounding box center [525, 158] width 975 height 66
type input "Người mua không lấy hóa đơn"
drag, startPoint x: 907, startPoint y: 373, endPoint x: 945, endPoint y: 301, distance: 81.5
click at [907, 373] on span "Xuất hóa đơn" at bounding box center [916, 377] width 47 height 12
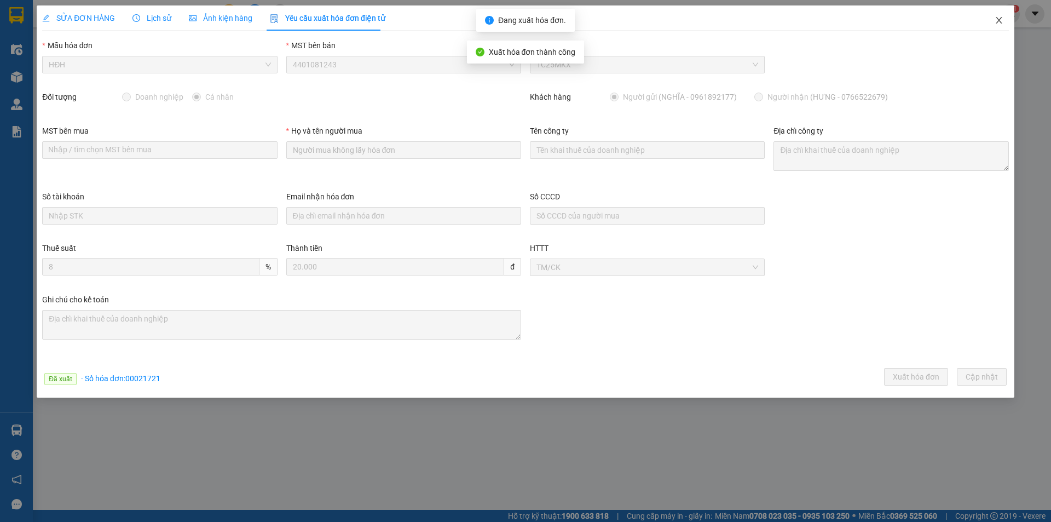
click at [1002, 23] on icon "close" at bounding box center [998, 20] width 9 height 9
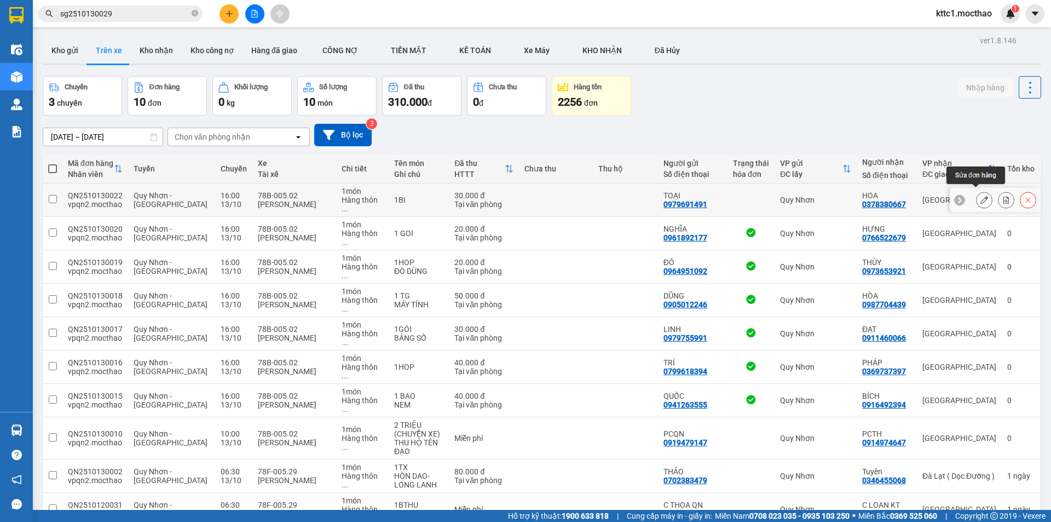
click at [980, 196] on icon at bounding box center [984, 200] width 8 height 8
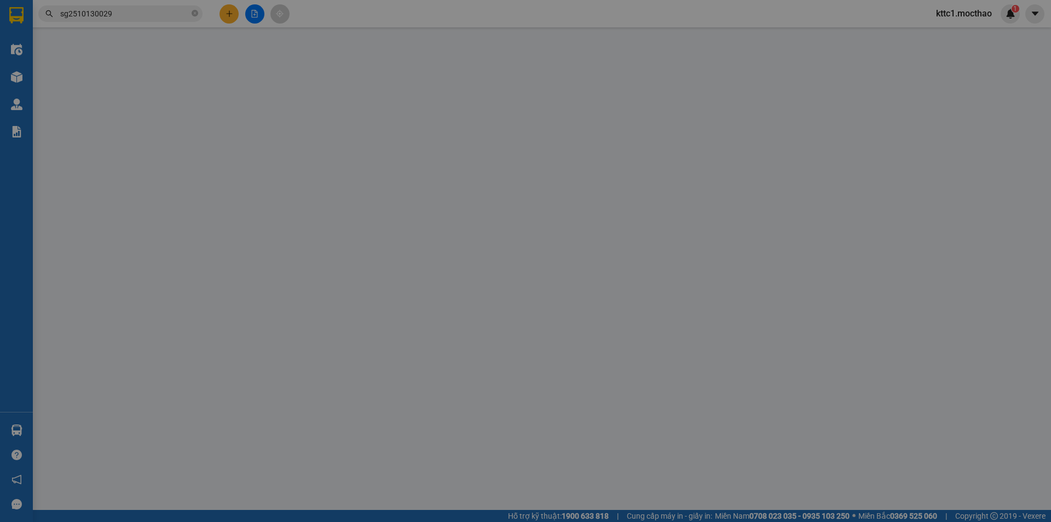
type input "0979691491"
type input "TOẠI"
type input "0378380667"
type input "HOA"
type input "a"
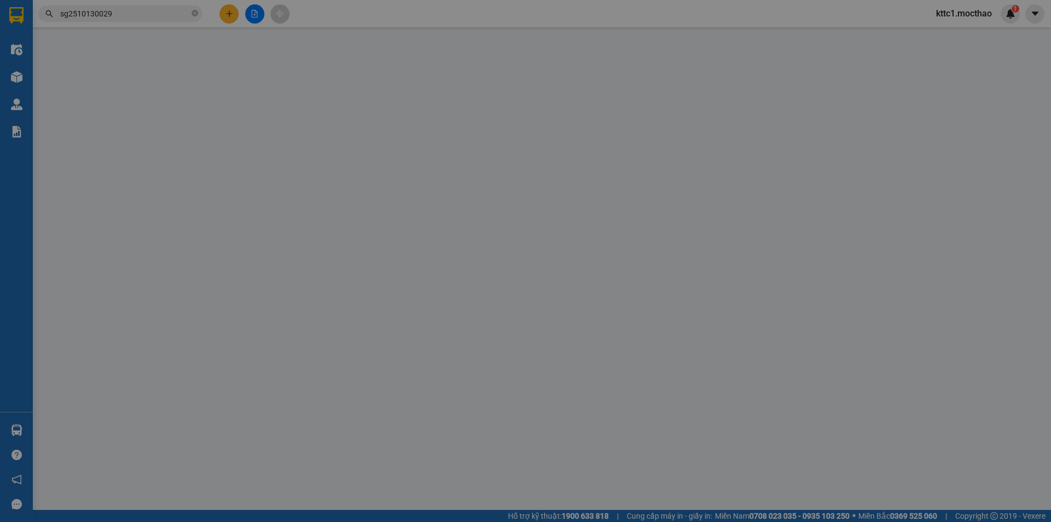
type input "0"
type input "30.000"
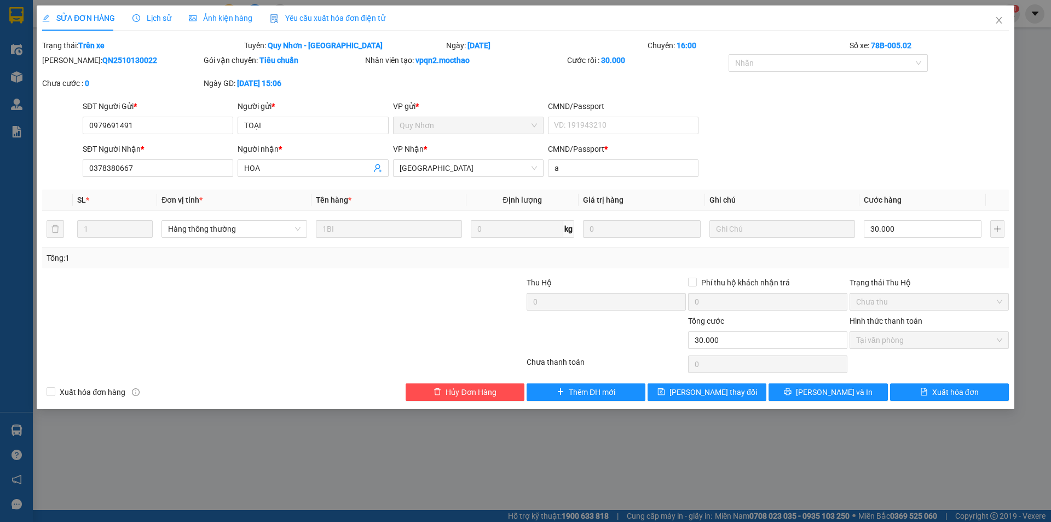
click at [331, 16] on span "Yêu cầu xuất hóa đơn điện tử" at bounding box center [327, 18] width 115 height 9
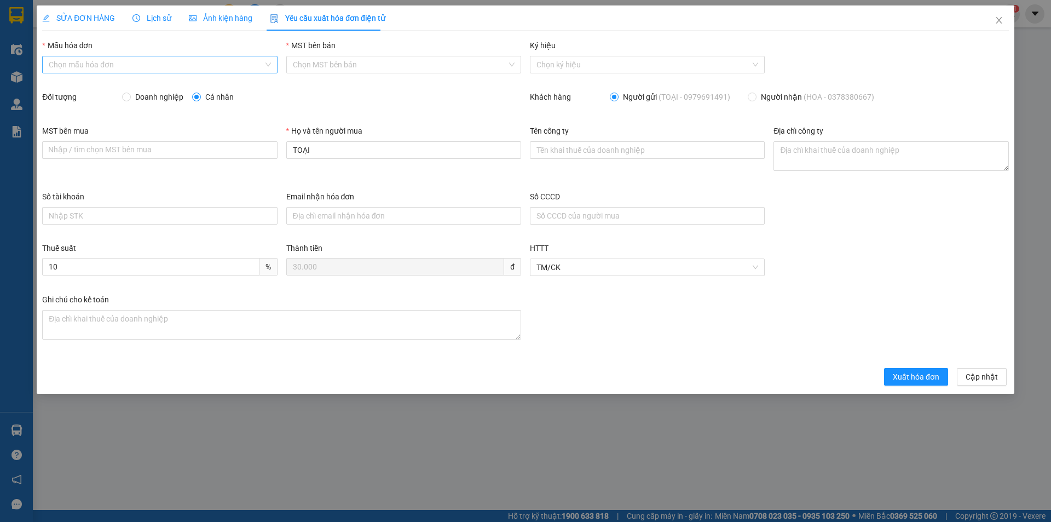
click at [112, 67] on input "Mẫu hóa đơn" at bounding box center [156, 64] width 214 height 16
click at [84, 82] on div "HĐH" at bounding box center [160, 86] width 222 height 12
type input "8"
drag, startPoint x: 322, startPoint y: 151, endPoint x: 257, endPoint y: 152, distance: 64.6
click at [258, 153] on div "MST bên mua Nhập / tìm chọn MST bên mua Họ và tên người mua TOẠI Tên công ty Đị…" at bounding box center [525, 158] width 975 height 66
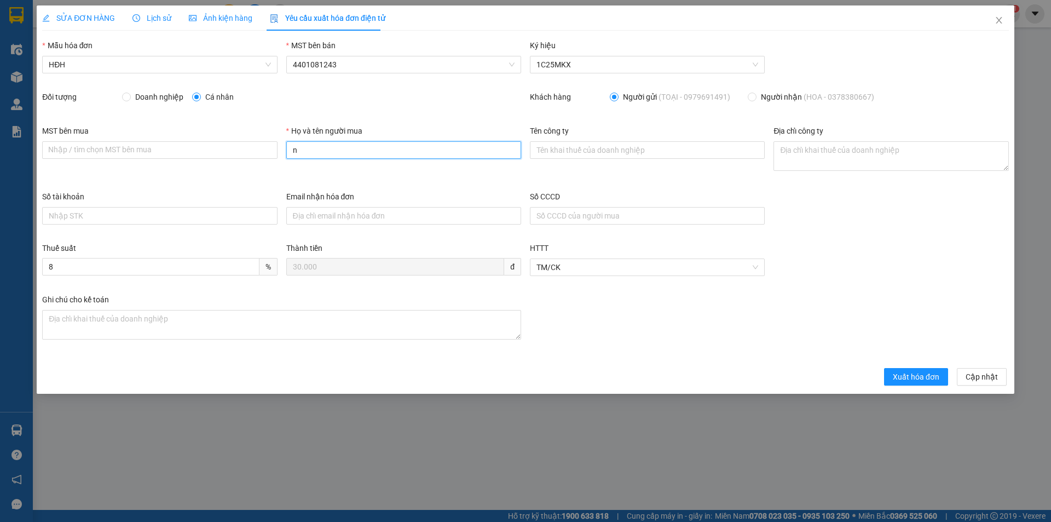
type input "Người mua không lấy hóa đơn"
click at [895, 377] on span "Xuất hóa đơn" at bounding box center [916, 377] width 47 height 12
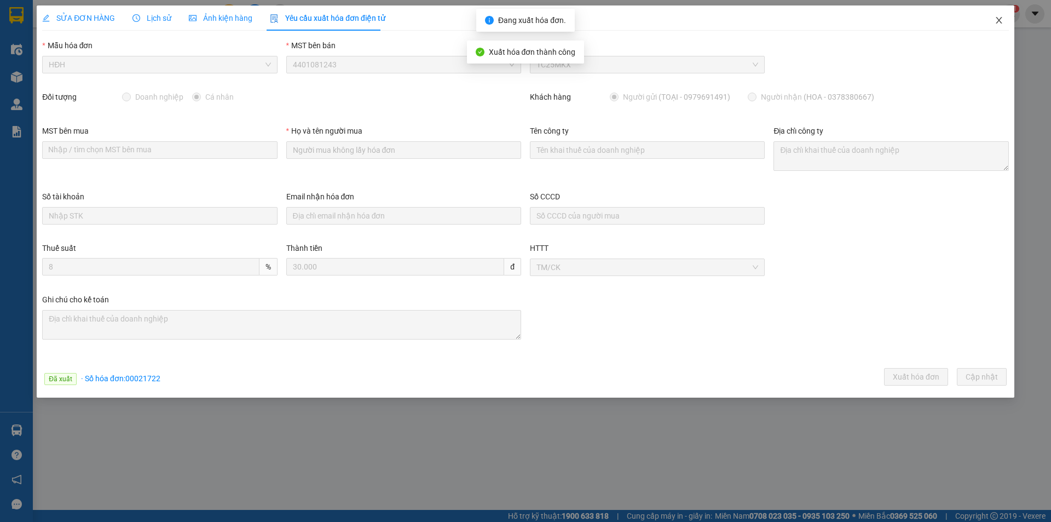
click at [1001, 16] on icon "close" at bounding box center [998, 20] width 9 height 9
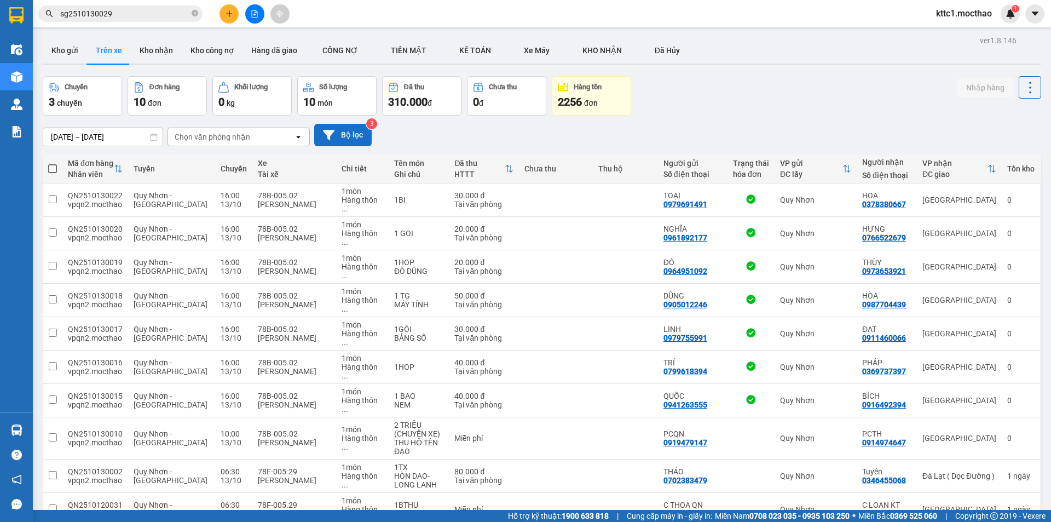
click at [334, 140] on icon at bounding box center [328, 134] width 11 height 11
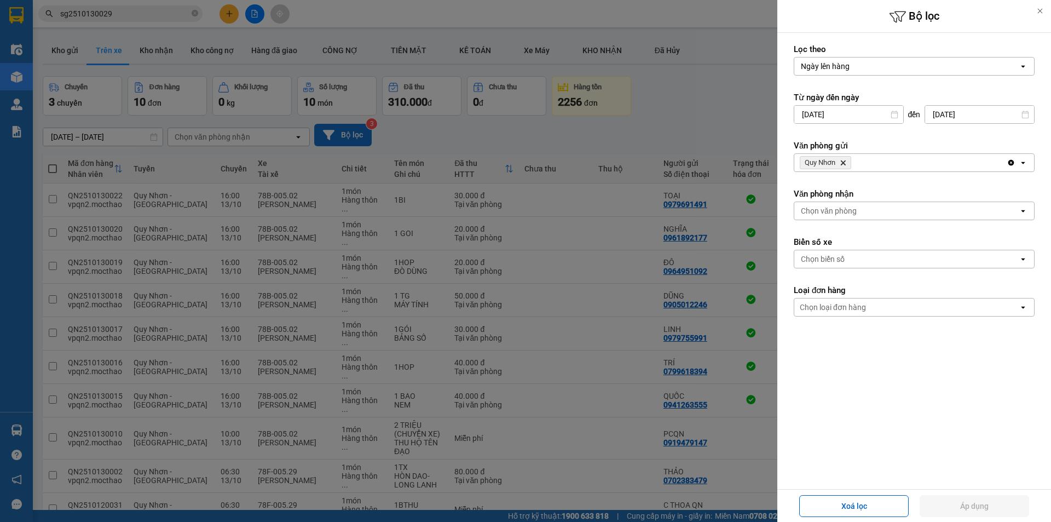
click at [843, 163] on icon "Quy Nhơn, close by backspace" at bounding box center [843, 162] width 5 height 5
click at [1039, 9] on icon at bounding box center [1040, 11] width 8 height 8
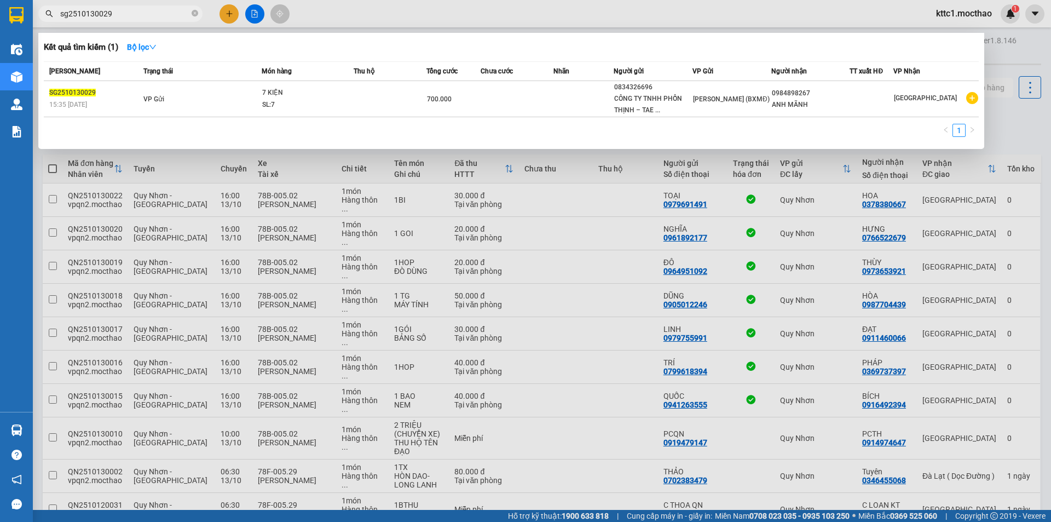
click at [147, 15] on input "sg2510130029" at bounding box center [124, 14] width 129 height 12
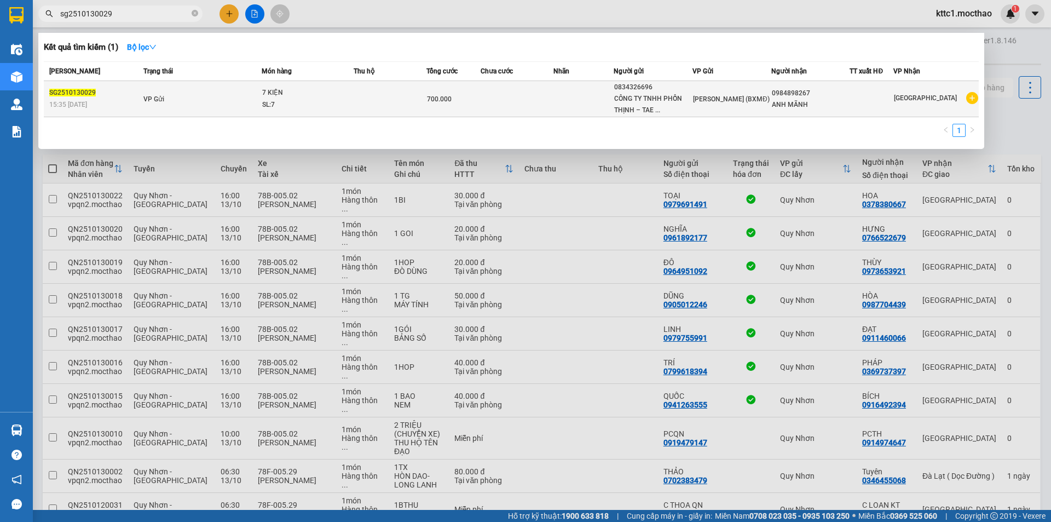
click at [338, 96] on div "7 KIỆN" at bounding box center [303, 93] width 82 height 12
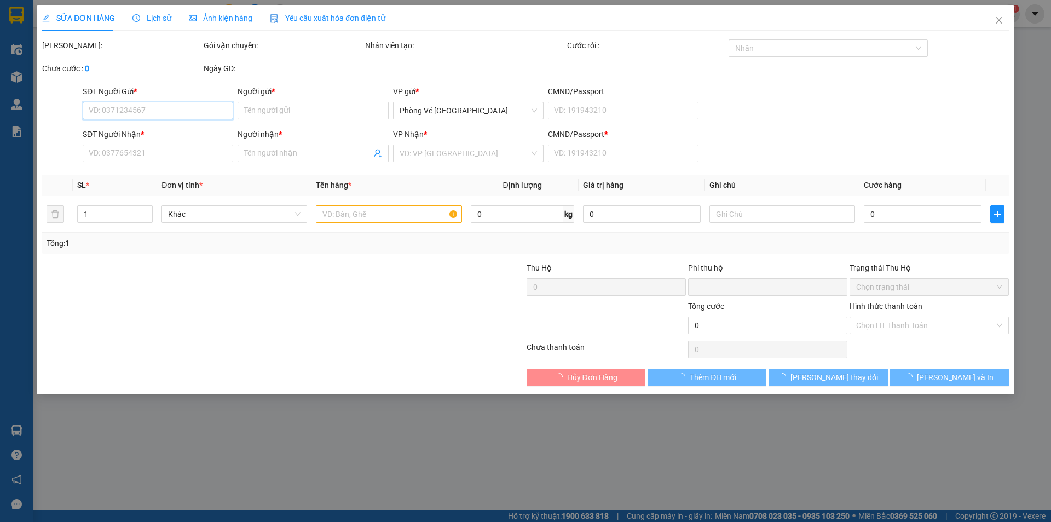
type input "0834326696"
type input "CÔNG TY TNHH PHỒN THỊNH – TAE GWANG"
type input "0984898267"
type input "ANH MÃNH"
type input "1"
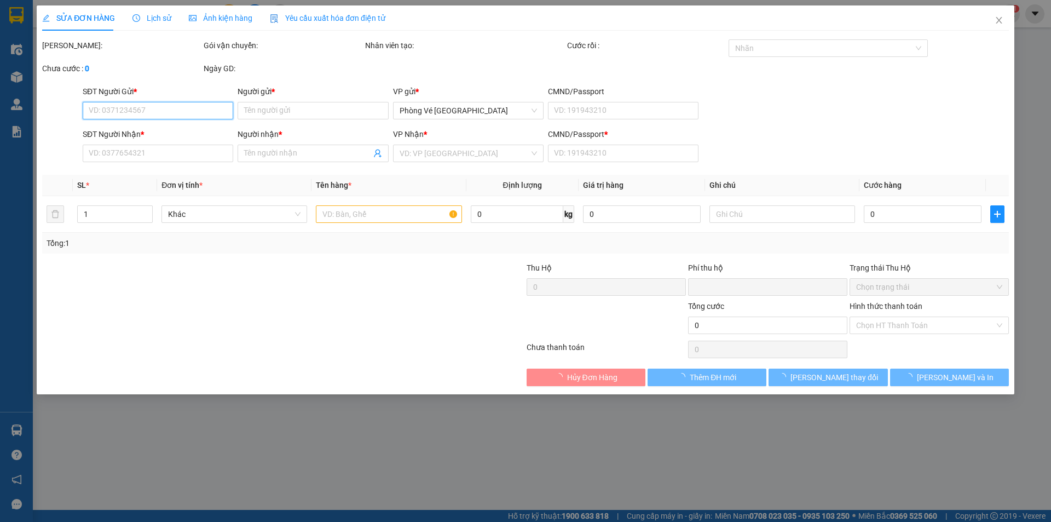
type input "0"
type input "700.000"
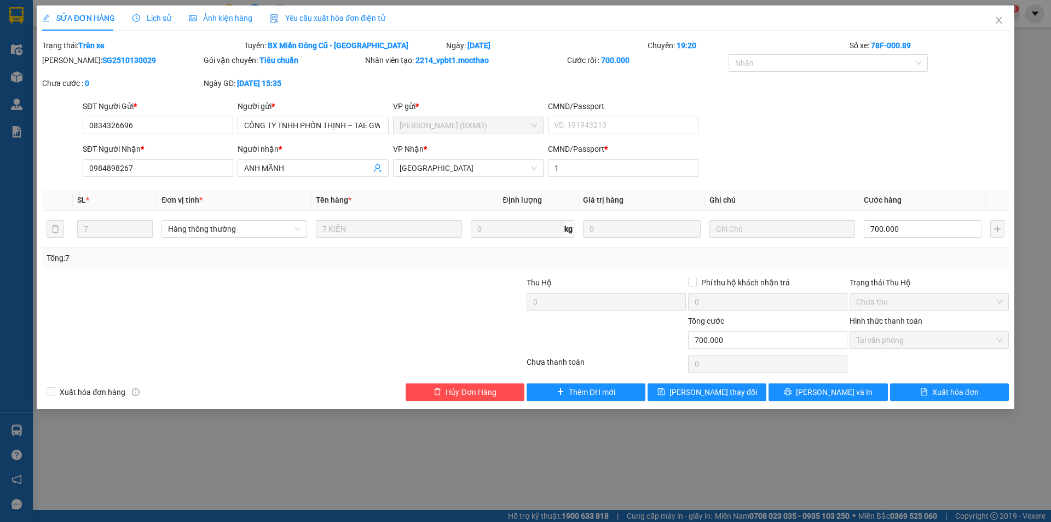
click at [315, 18] on span "Yêu cầu xuất hóa đơn điện tử" at bounding box center [327, 18] width 115 height 9
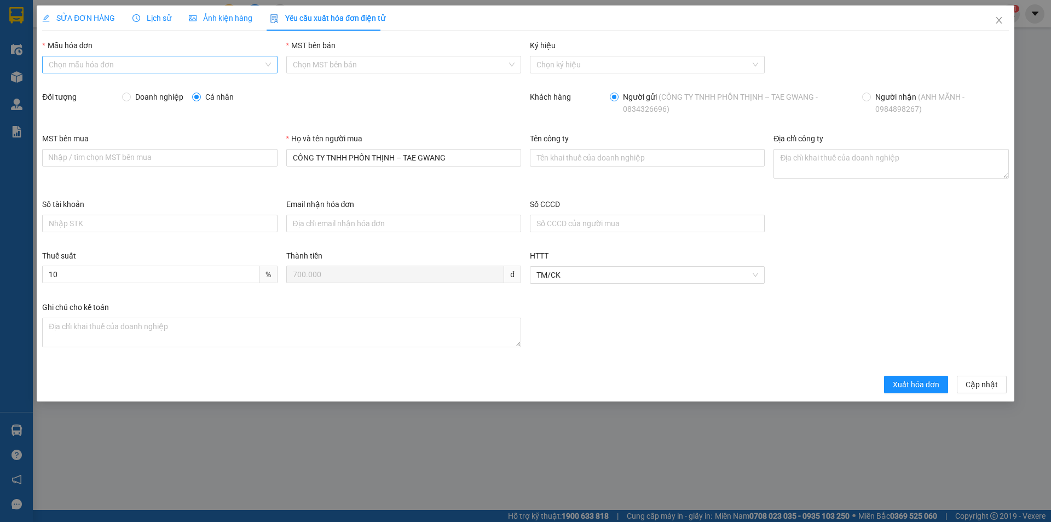
click at [105, 58] on input "Mẫu hóa đơn" at bounding box center [156, 64] width 214 height 16
click at [60, 85] on div "HĐH" at bounding box center [160, 86] width 222 height 12
type input "8"
click at [151, 96] on span "Doanh nghiệp" at bounding box center [159, 97] width 57 height 12
click at [130, 96] on input "Doanh nghiệp" at bounding box center [126, 96] width 8 height 8
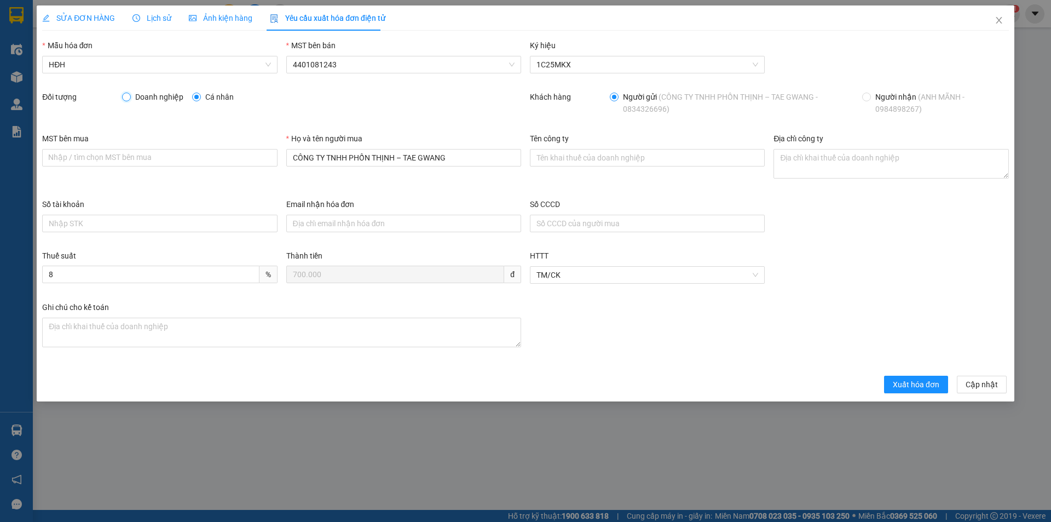
radio input "true"
radio input "false"
drag, startPoint x: 461, startPoint y: 158, endPoint x: 243, endPoint y: 149, distance: 218.0
click at [243, 149] on div "MST bên mua Nhập / tìm chọn MST bên mua Họ và tên người mua CÔNG TY TNHH PHỒN T…" at bounding box center [525, 165] width 975 height 66
click at [617, 158] on input "Tên công ty" at bounding box center [647, 158] width 235 height 18
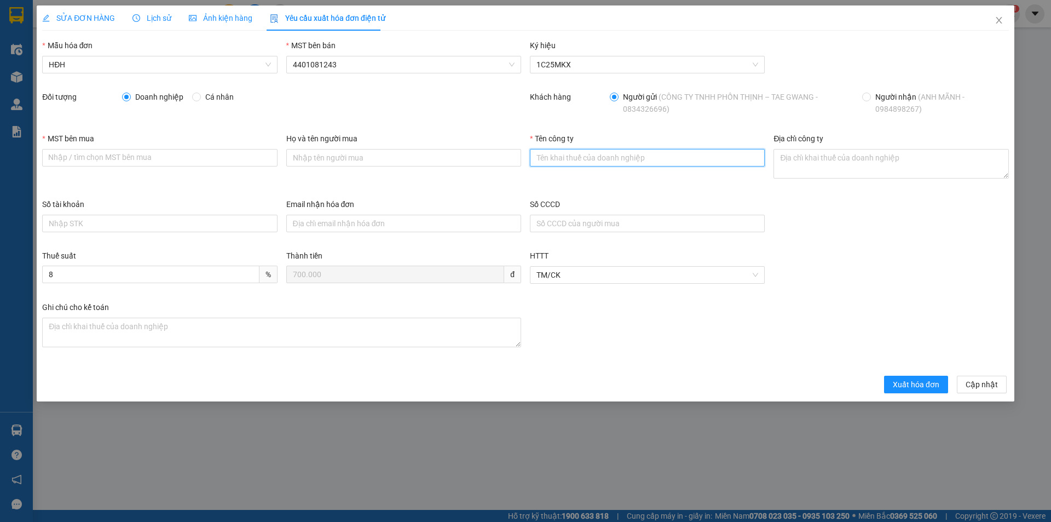
paste input "CÔNG TY TNHH PHỒN THỊNH – TAE GWANG"
type input "CÔNG TY TNHH PHỒN THỊNH – TAE GWANG"
click at [813, 164] on textarea "Địa chỉ công ty" at bounding box center [890, 164] width 235 height 30
paste textarea "Số nhà 25, [GEOGRAPHIC_DATA][PERSON_NAME], [GEOGRAPHIC_DATA], [GEOGRAPHIC_DATA]…"
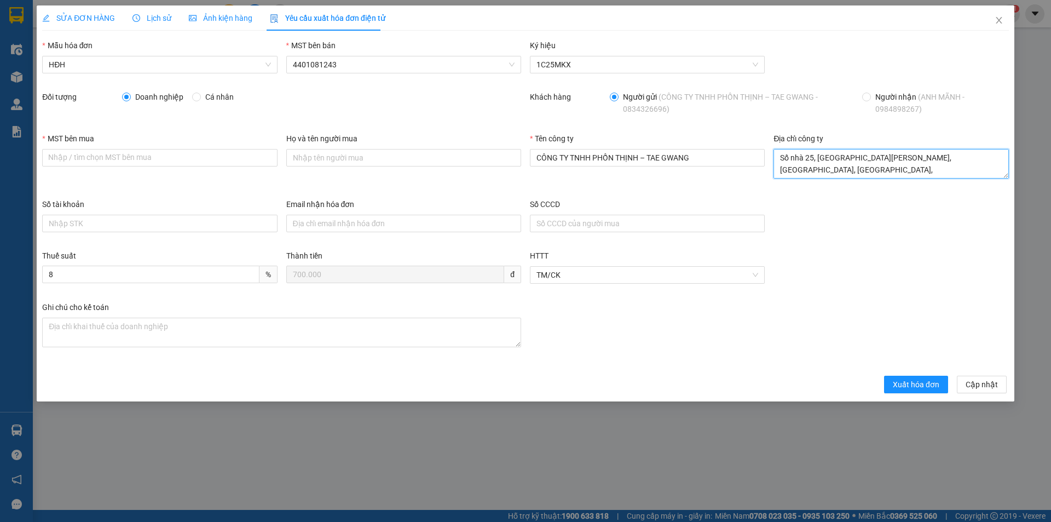
type textarea "Số nhà 25, [GEOGRAPHIC_DATA][PERSON_NAME], [GEOGRAPHIC_DATA], [GEOGRAPHIC_DATA]…"
click at [130, 147] on div "MST bên mua" at bounding box center [159, 140] width 235 height 16
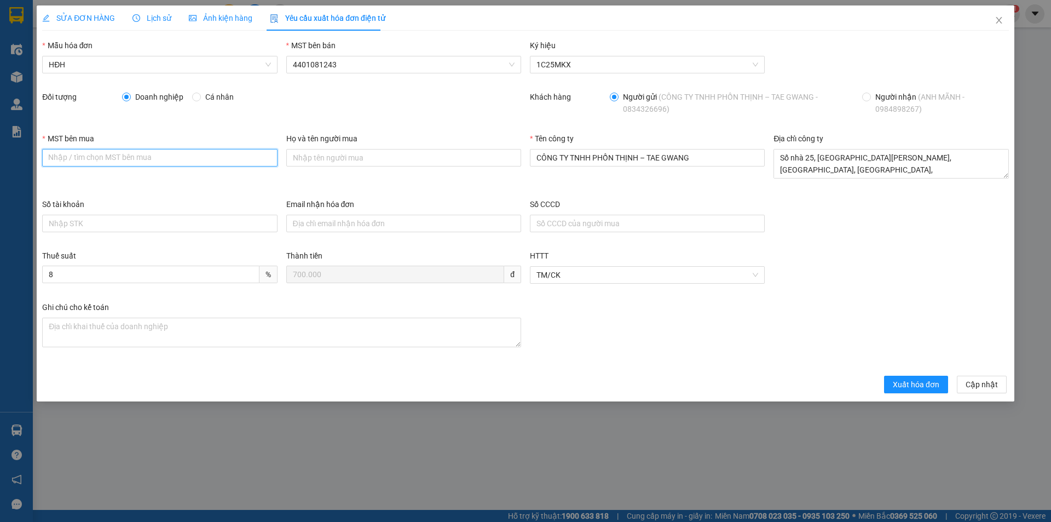
click at [131, 155] on input "MST bên mua" at bounding box center [159, 158] width 235 height 18
paste input "0500569644"
type input "0500569644"
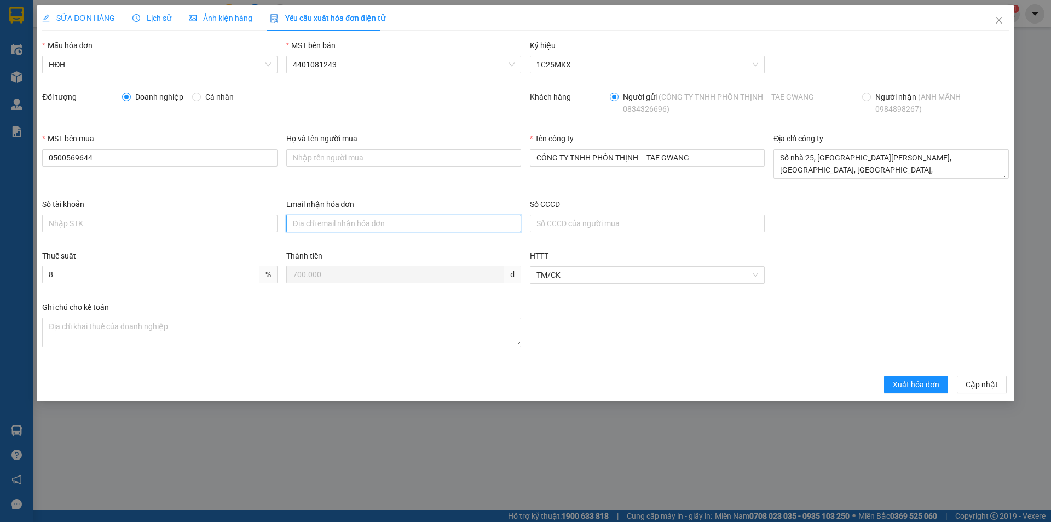
click at [339, 222] on input "Email nhận hóa đơn" at bounding box center [403, 224] width 235 height 18
paste input "[EMAIL_ADDRESS][DOMAIN_NAME]"
click at [587, 274] on span "TM/CK" at bounding box center [647, 275] width 222 height 16
type input "[EMAIL_ADDRESS][DOMAIN_NAME]"
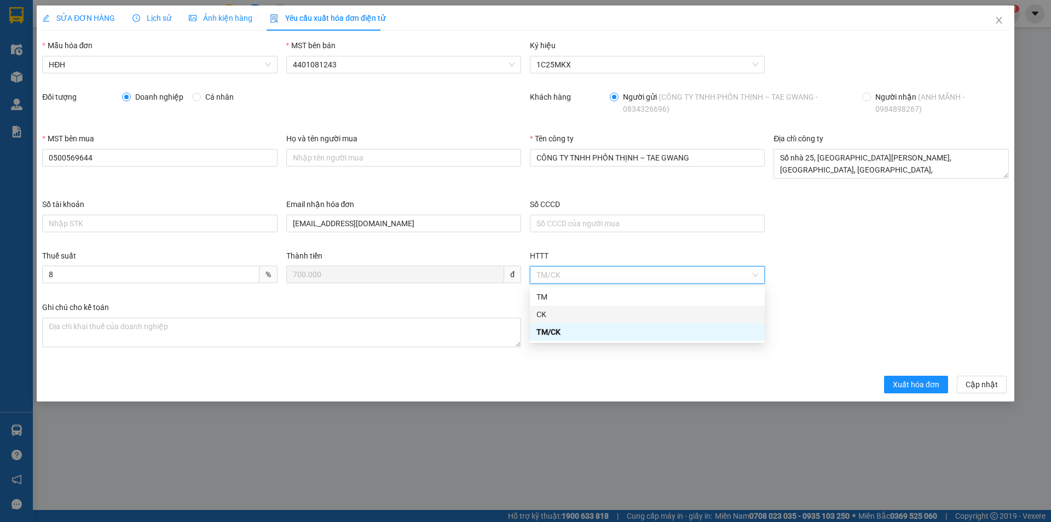
click at [542, 310] on div "CK" at bounding box center [647, 314] width 222 height 12
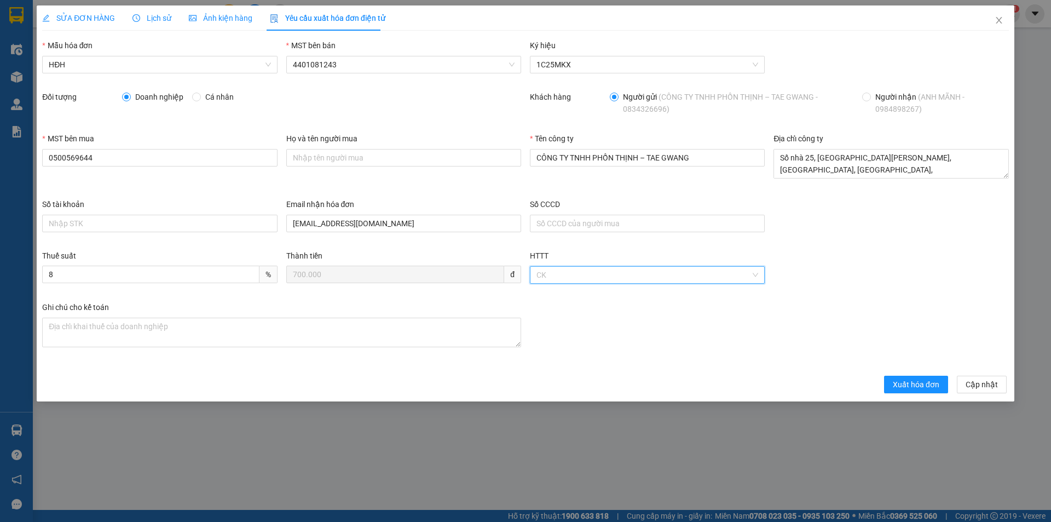
click at [579, 277] on span "CK" at bounding box center [647, 275] width 222 height 16
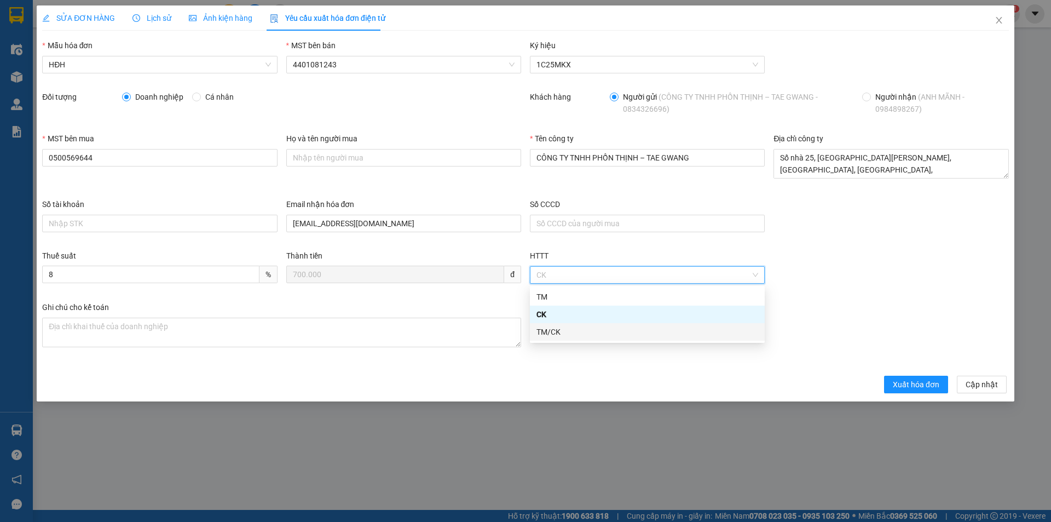
click at [552, 334] on div "TM/CK" at bounding box center [647, 332] width 222 height 12
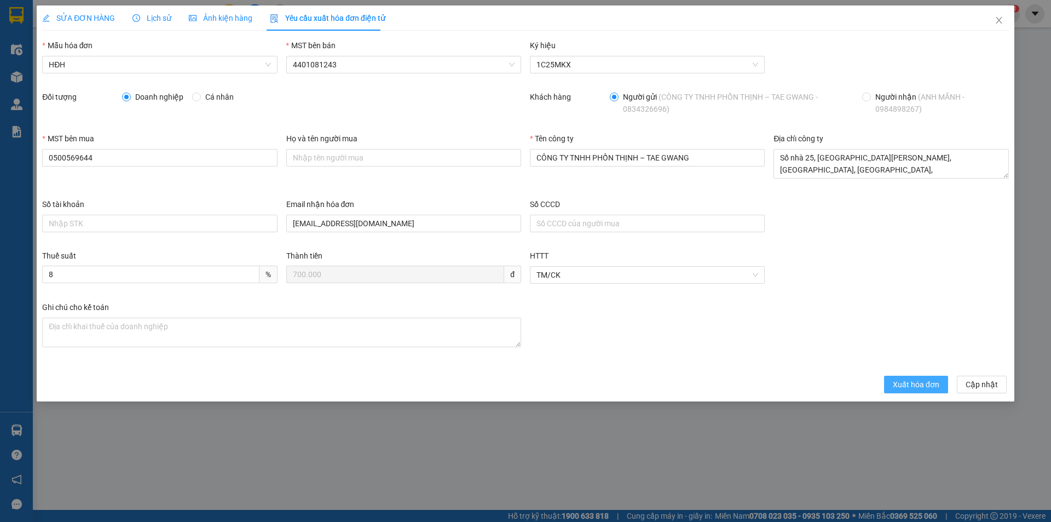
click at [909, 389] on span "Xuất hóa đơn" at bounding box center [916, 384] width 47 height 12
